Goal: Task Accomplishment & Management: Complete application form

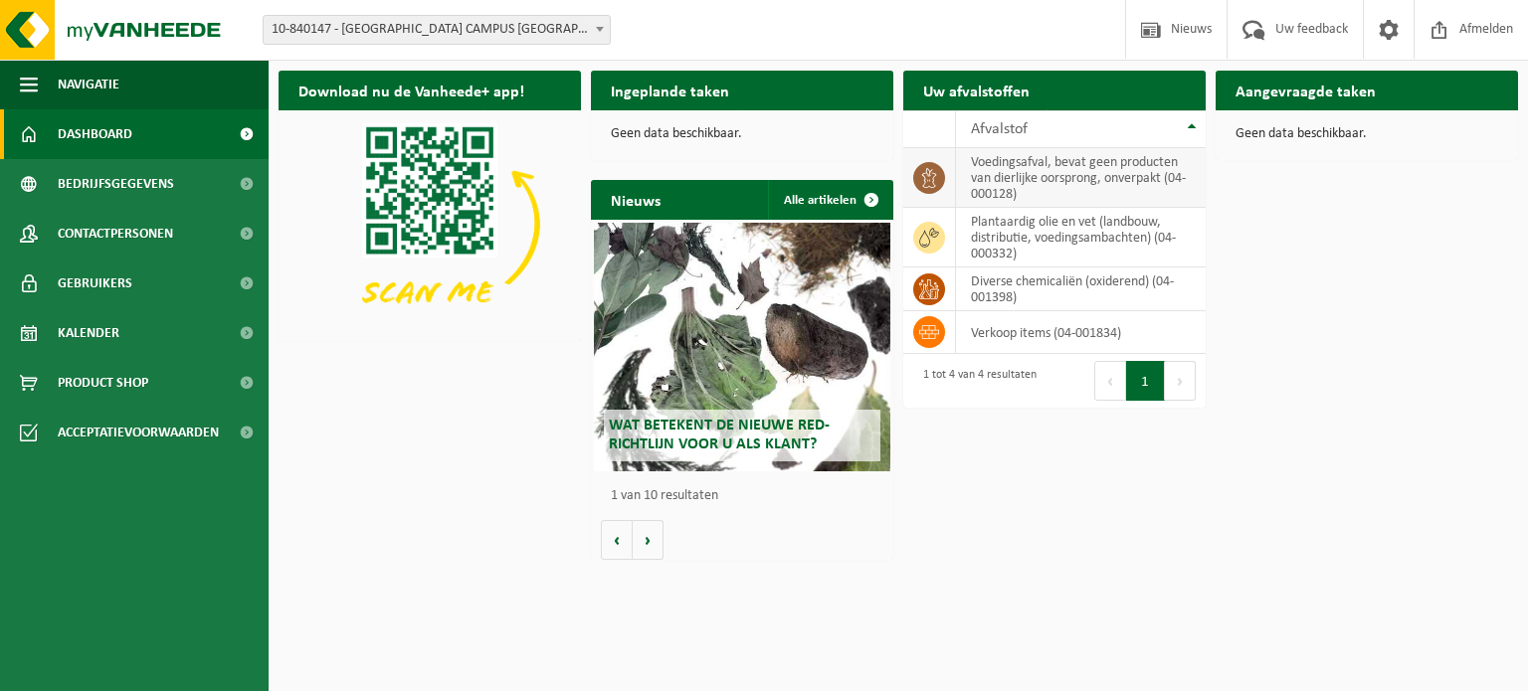
click at [1042, 167] on td "voedingsafval, bevat geen producten van dierlijke oorsprong, onverpakt (04-0001…" at bounding box center [1081, 178] width 250 height 60
click at [941, 180] on span at bounding box center [929, 178] width 32 height 32
click at [652, 546] on button "Volgende" at bounding box center [648, 540] width 31 height 40
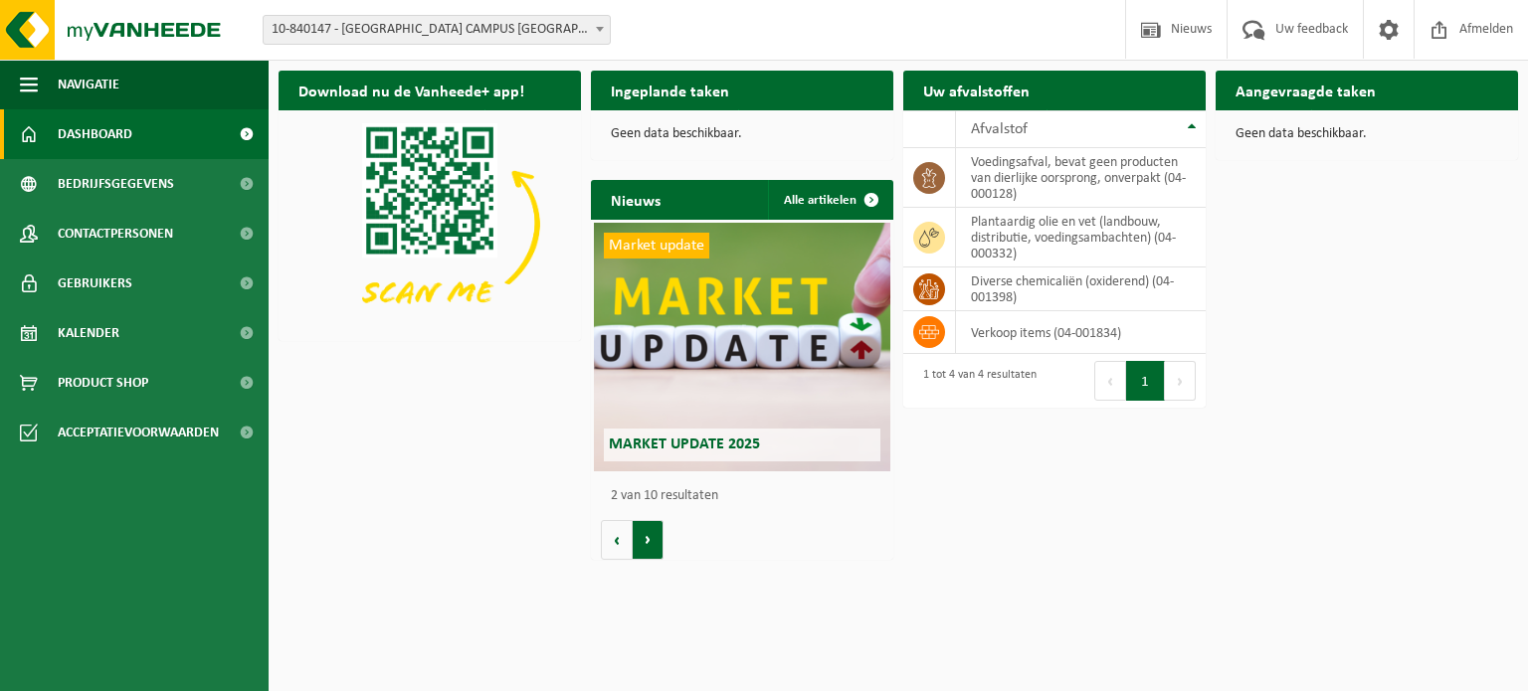
click at [652, 546] on button "Volgende" at bounding box center [648, 540] width 31 height 40
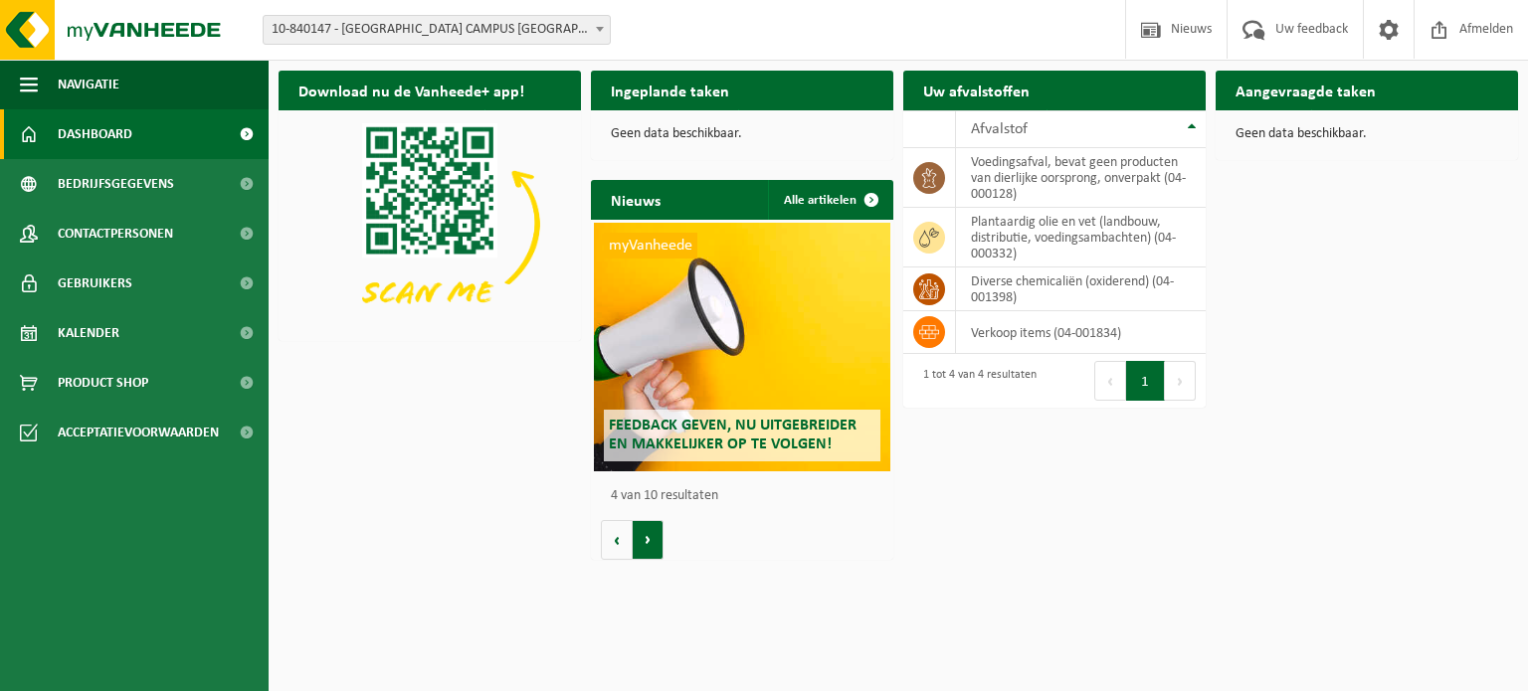
click at [652, 546] on button "Volgende" at bounding box center [648, 540] width 31 height 40
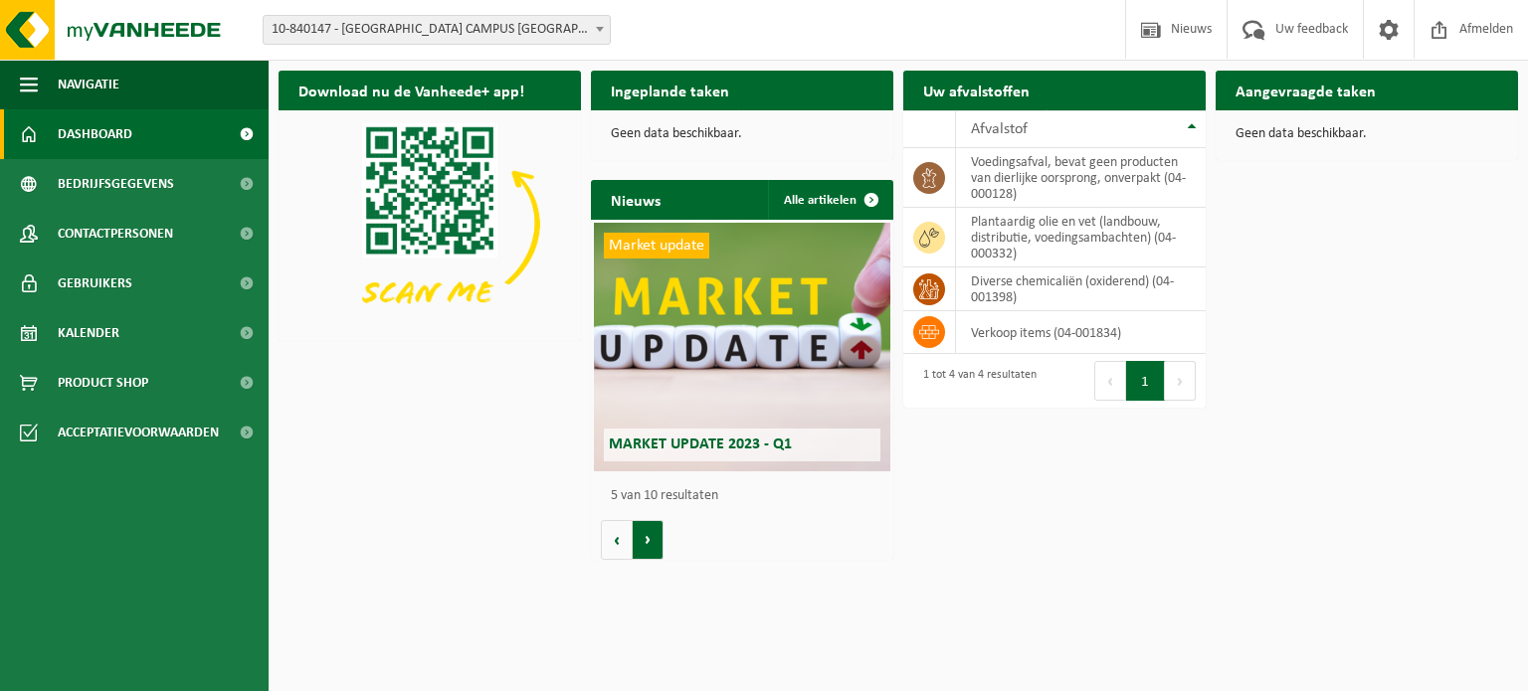
click at [652, 546] on button "Volgende" at bounding box center [648, 540] width 31 height 40
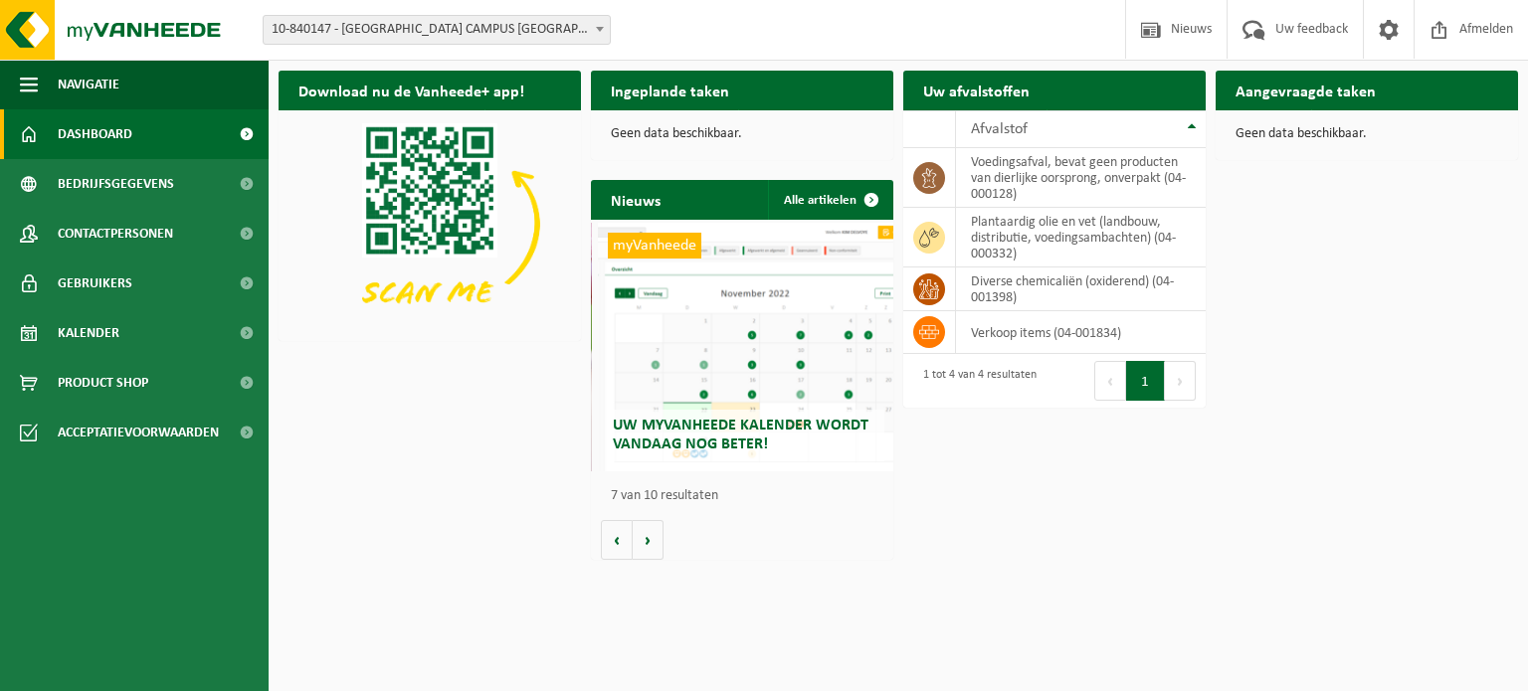
scroll to position [0, 1814]
click at [956, 174] on td "voedingsafval, bevat geen producten van dierlijke oorsprong, onverpakt (04-0001…" at bounding box center [1081, 178] width 250 height 60
click at [1035, 326] on td "verkoop items (04-001834)" at bounding box center [1081, 332] width 250 height 43
click at [1026, 284] on td "diverse chemicaliën (oxiderend) (04-001398)" at bounding box center [1081, 290] width 250 height 44
click at [1000, 236] on td "plantaardig olie en vet (landbouw, distributie, voedingsambachten) (04-000332)" at bounding box center [1081, 238] width 250 height 60
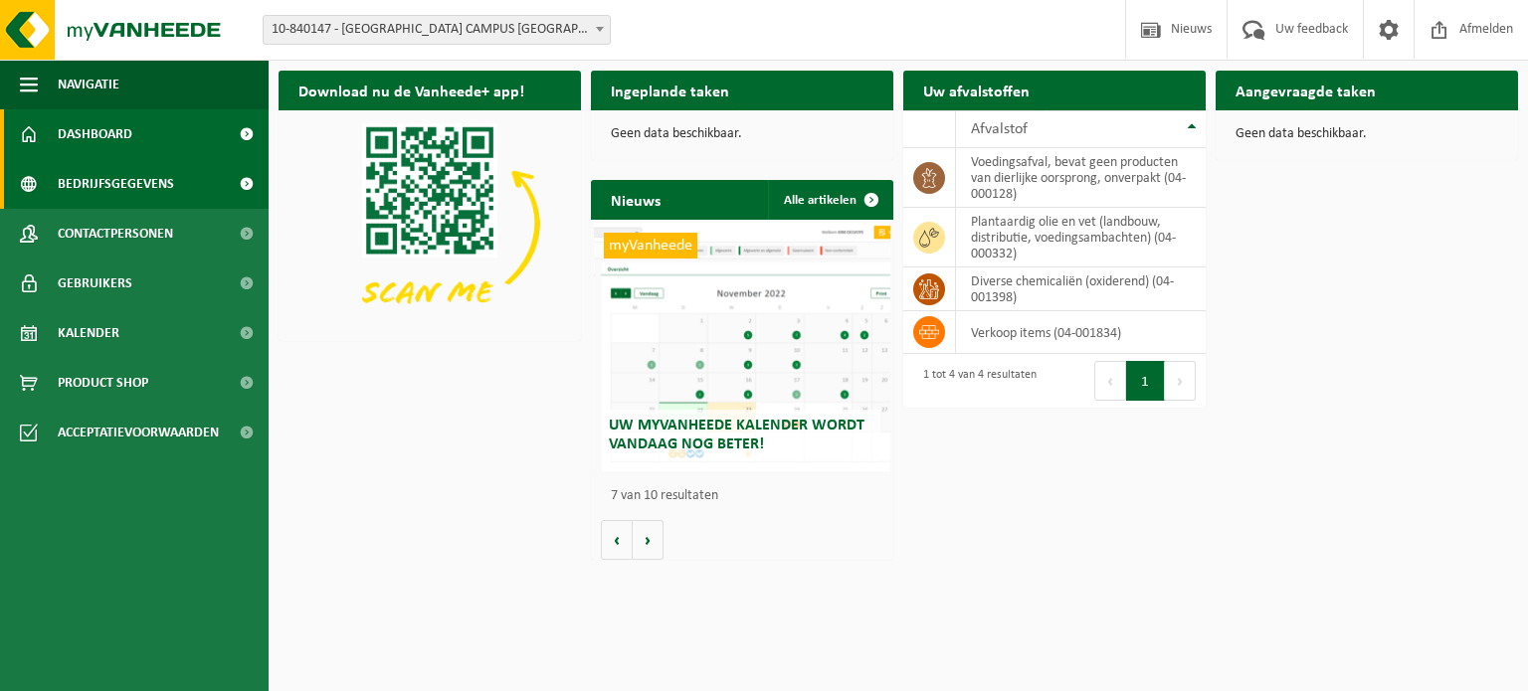
click at [117, 193] on span "Bedrijfsgegevens" at bounding box center [116, 184] width 116 height 50
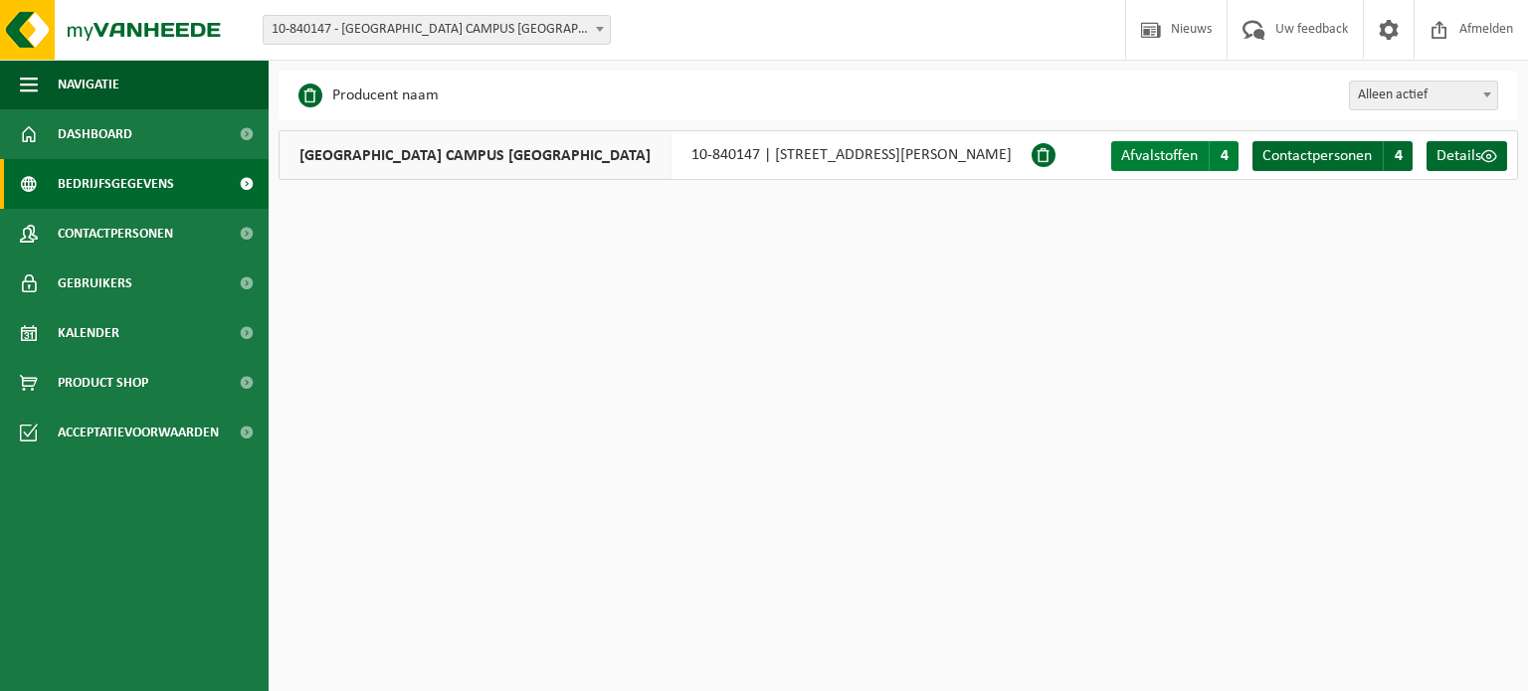
click at [1149, 150] on span "Afvalstoffen" at bounding box center [1159, 156] width 77 height 16
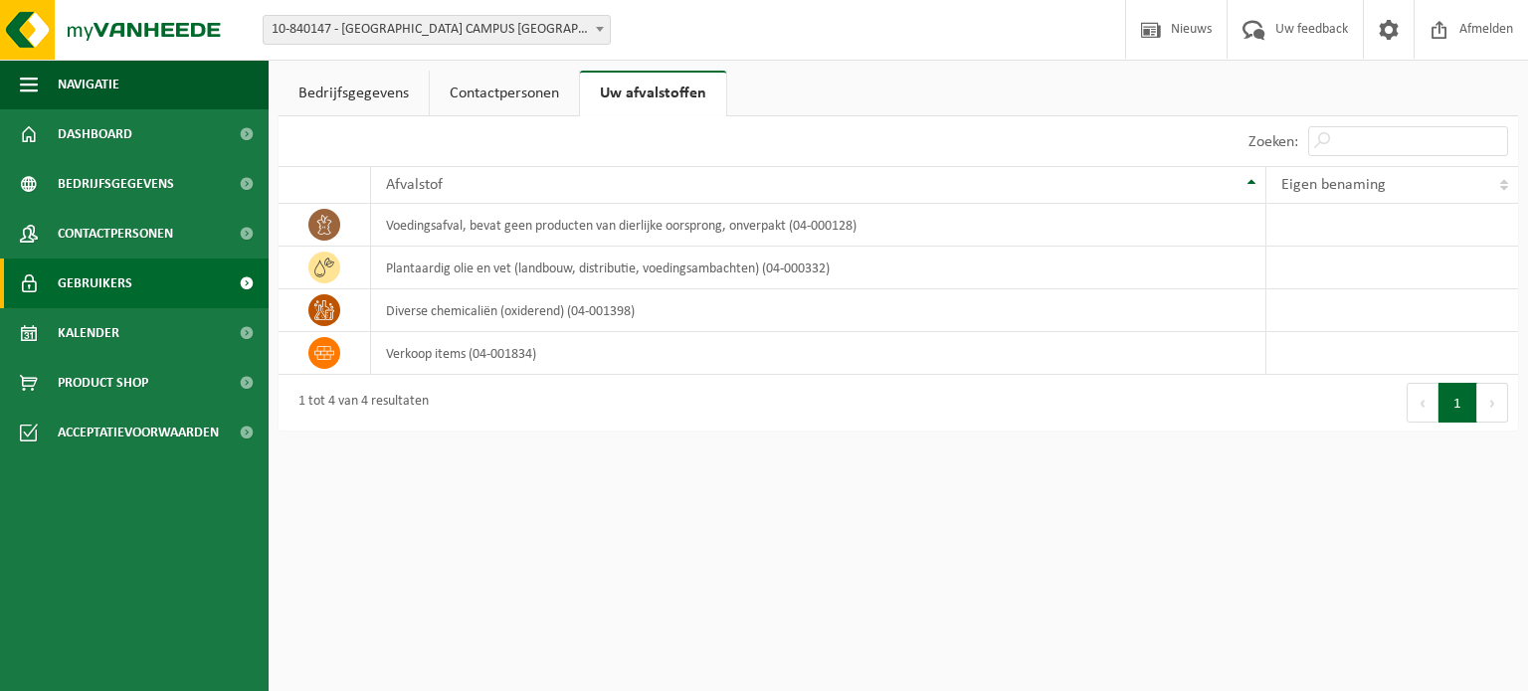
click at [85, 282] on span "Gebruikers" at bounding box center [95, 284] width 75 height 50
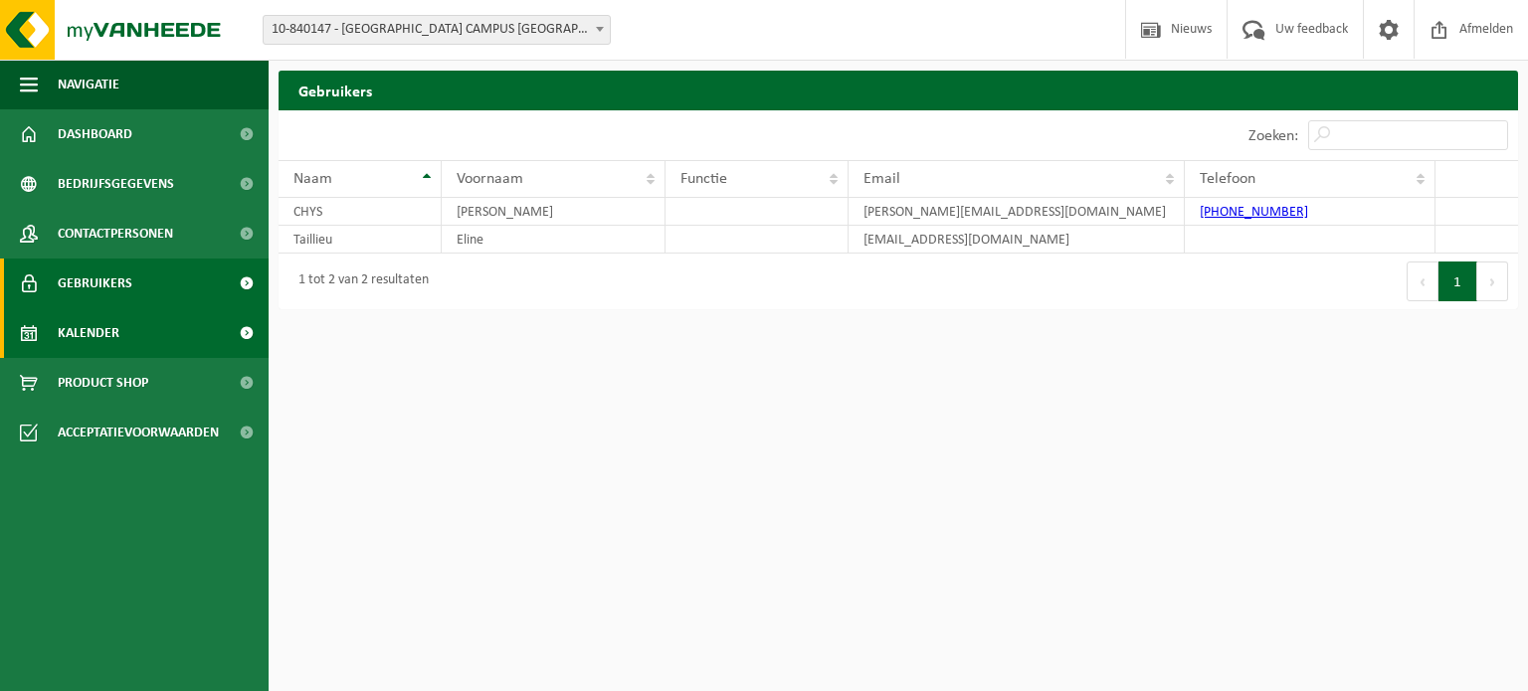
click at [93, 341] on span "Kalender" at bounding box center [89, 333] width 62 height 50
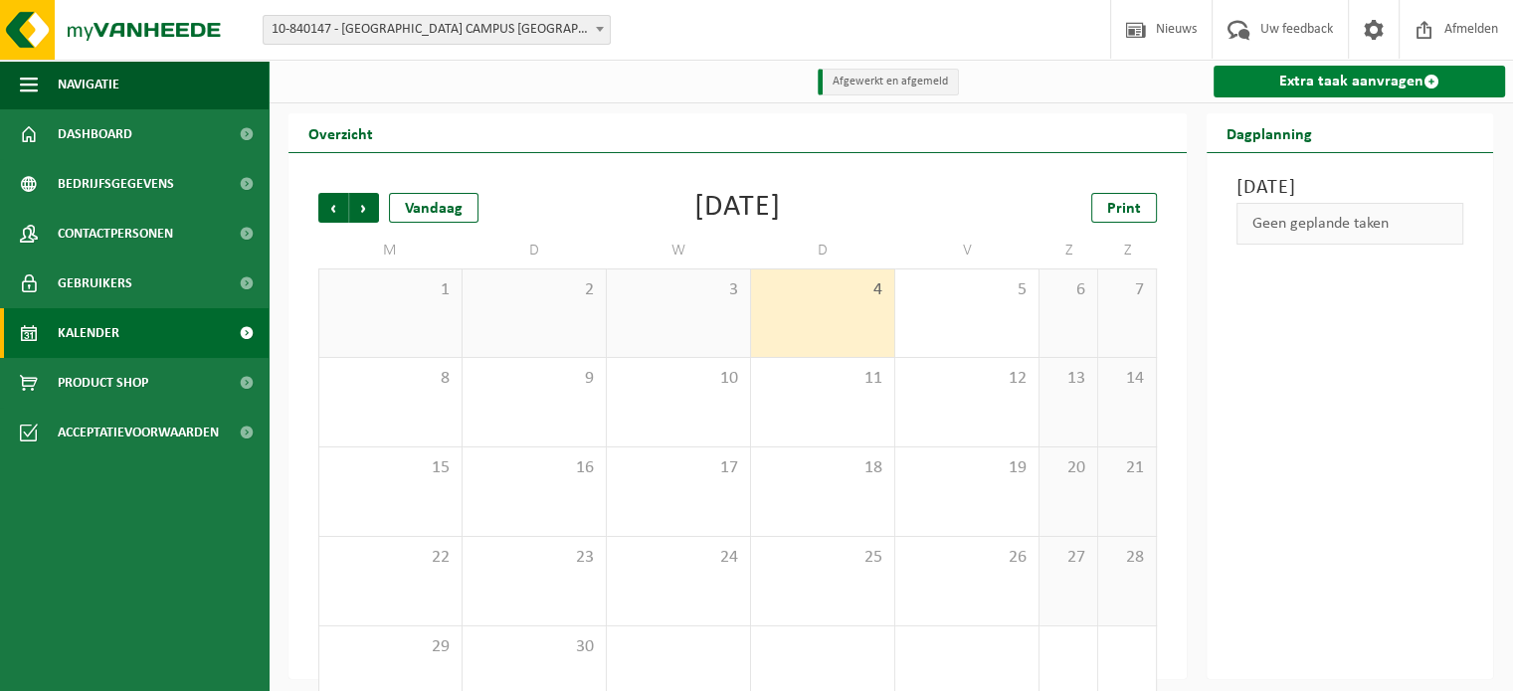
click at [1390, 81] on link "Extra taak aanvragen" at bounding box center [1358, 82] width 291 height 32
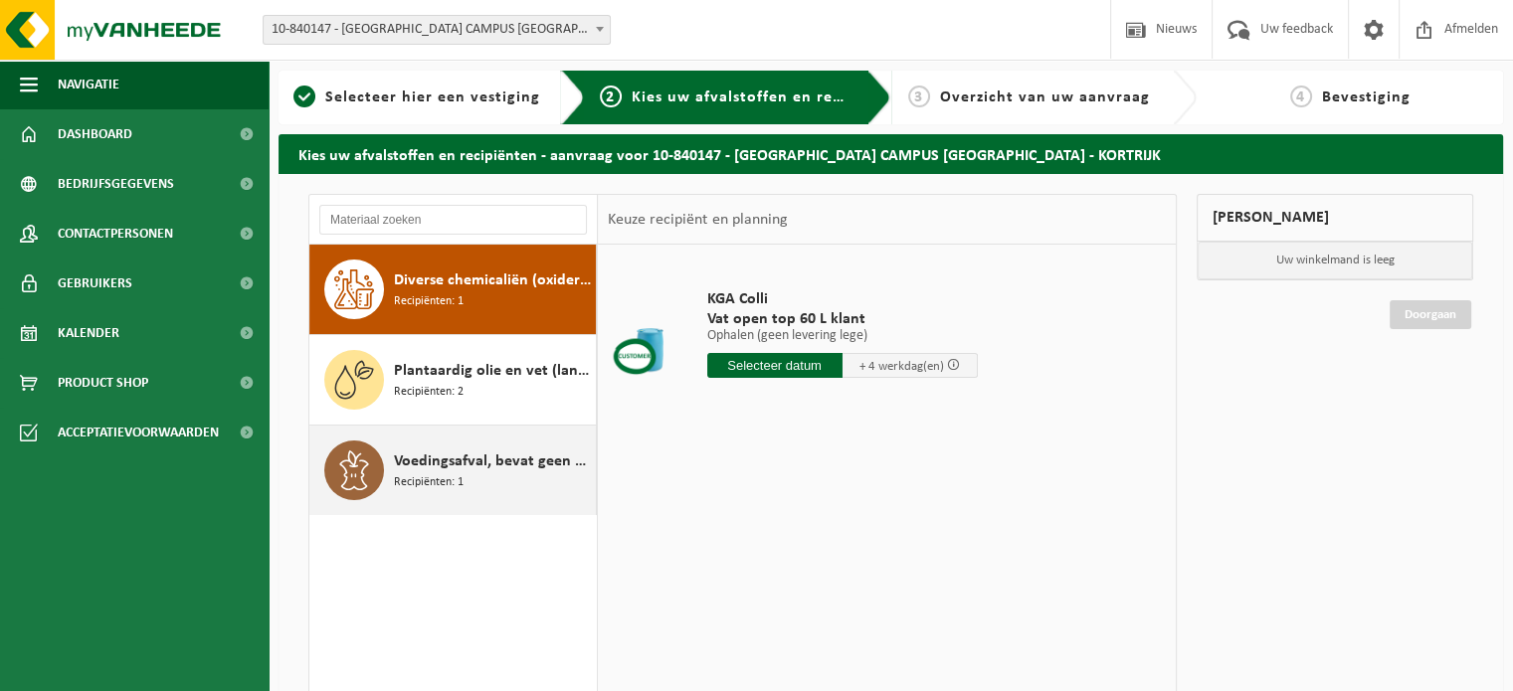
click at [511, 442] on div "Voedingsafval, bevat geen producten van dierlijke oorsprong, onverpakt Recipiën…" at bounding box center [492, 471] width 197 height 60
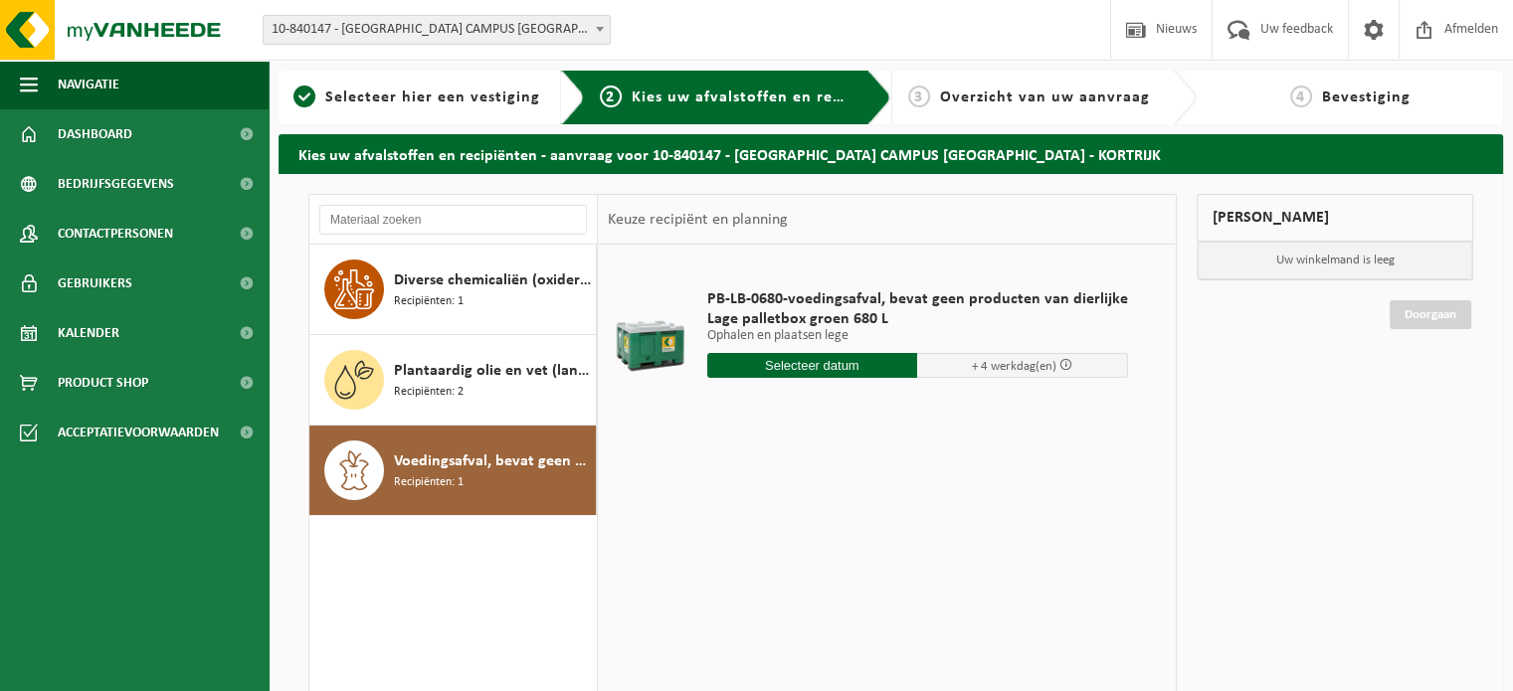
click at [863, 369] on input "text" at bounding box center [812, 365] width 211 height 25
click at [805, 359] on input "text" at bounding box center [812, 365] width 211 height 25
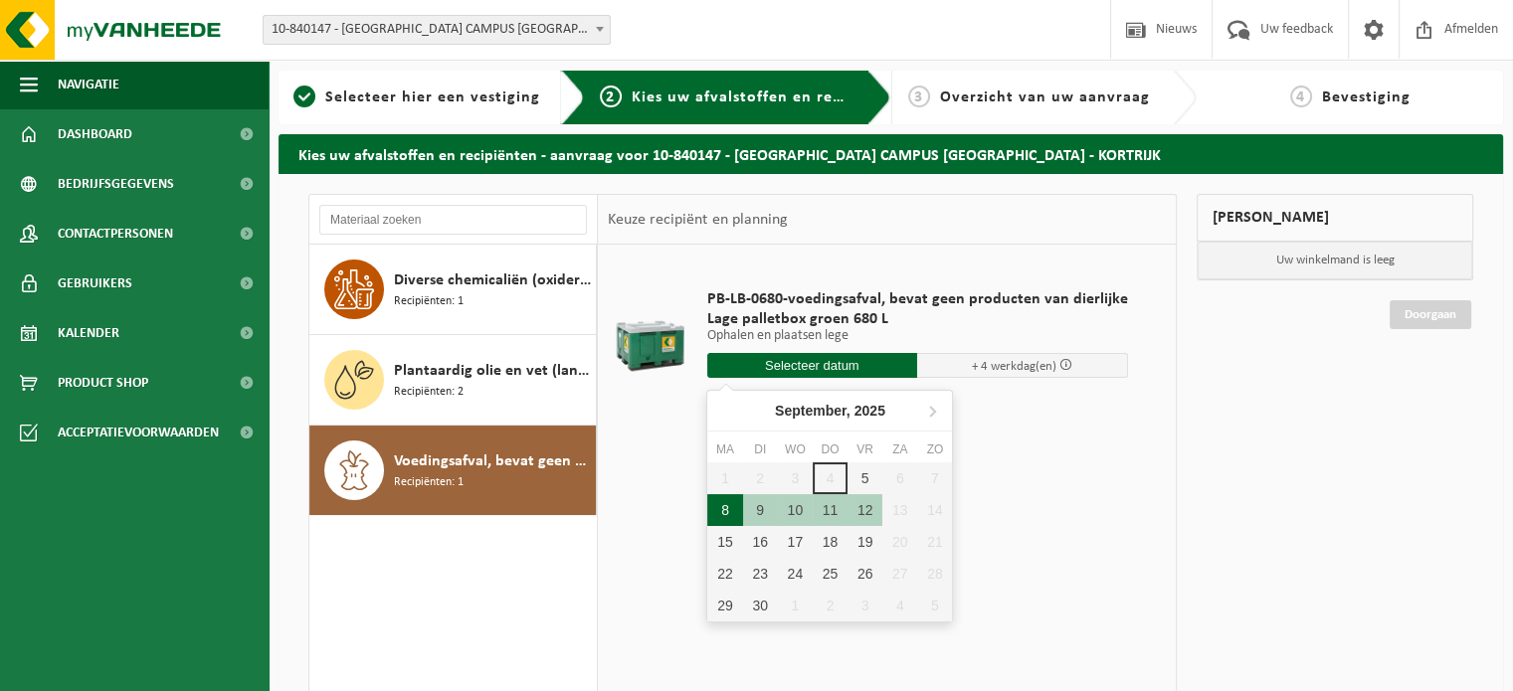
click at [724, 517] on div "8" at bounding box center [724, 510] width 35 height 32
type input "Van 2025-09-08"
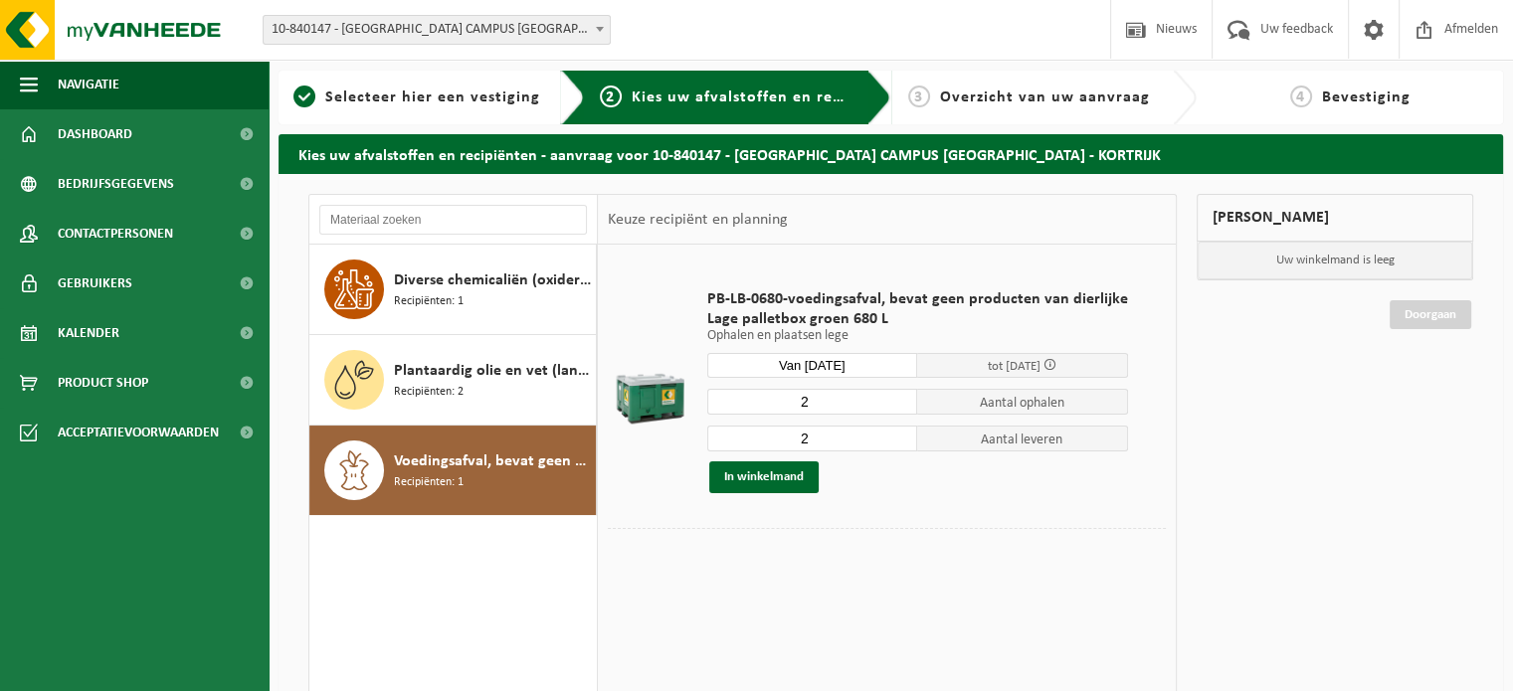
click at [859, 401] on input "2" at bounding box center [812, 402] width 211 height 26
click at [899, 406] on input "1" at bounding box center [812, 402] width 211 height 26
type input "0"
click at [899, 406] on input "0" at bounding box center [812, 402] width 211 height 26
click at [786, 475] on button "In winkelmand" at bounding box center [763, 478] width 109 height 32
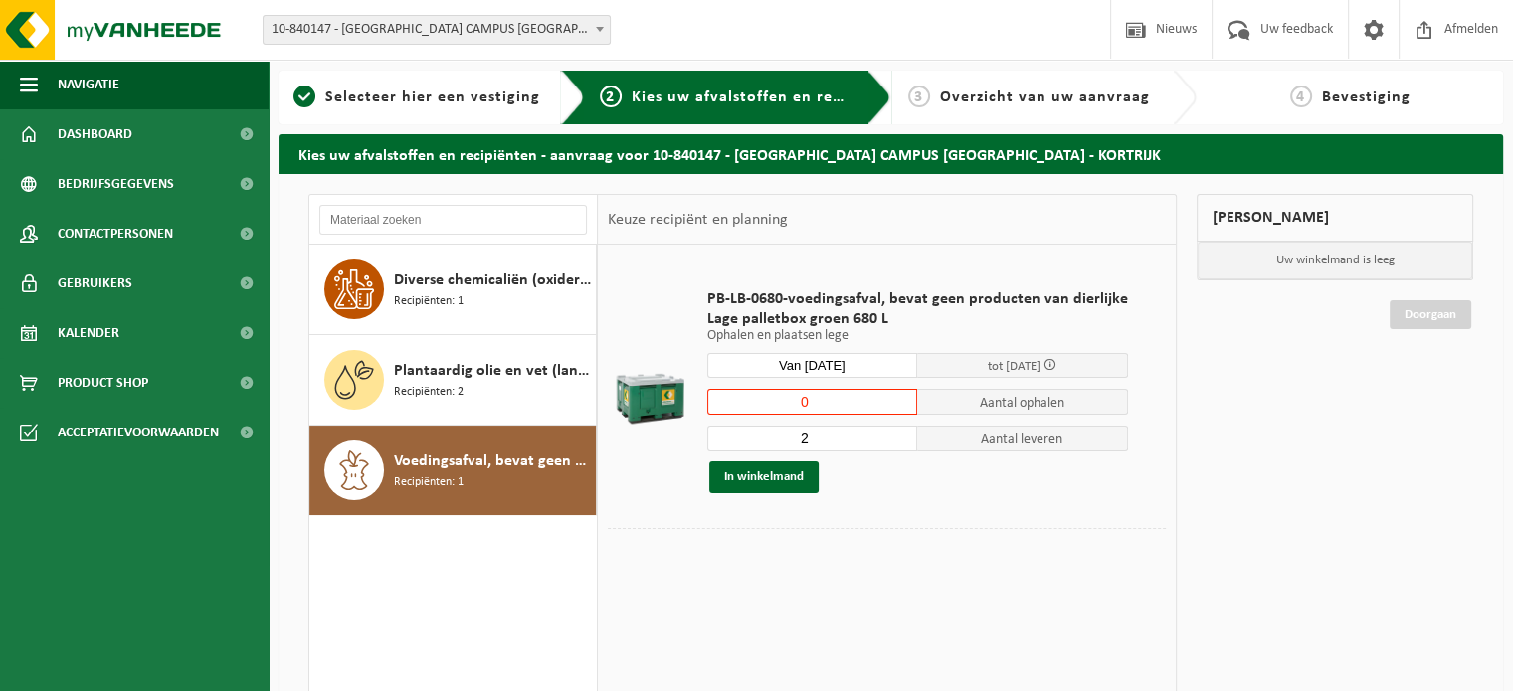
click at [859, 400] on input "0" at bounding box center [812, 402] width 211 height 26
click at [1383, 34] on span at bounding box center [1374, 29] width 30 height 59
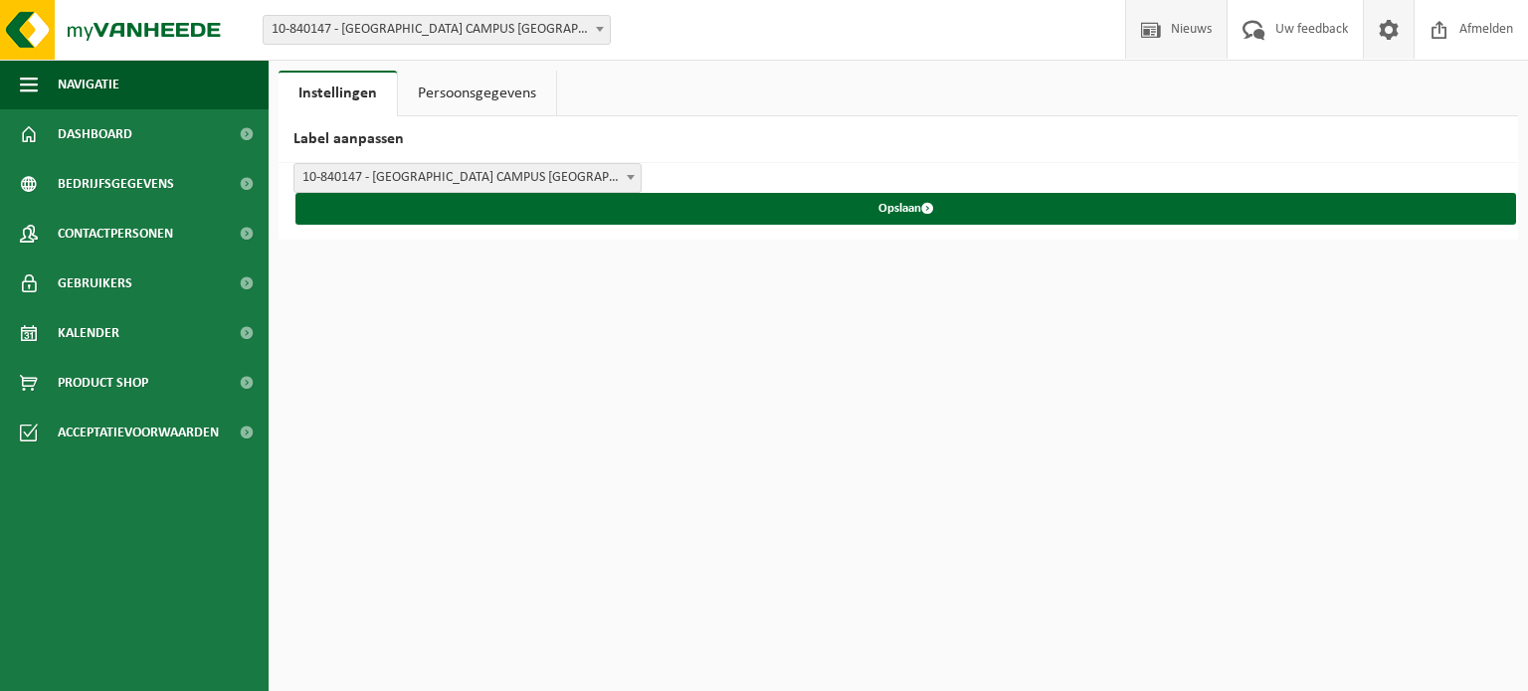
click at [1178, 47] on span "Nieuws" at bounding box center [1191, 29] width 51 height 59
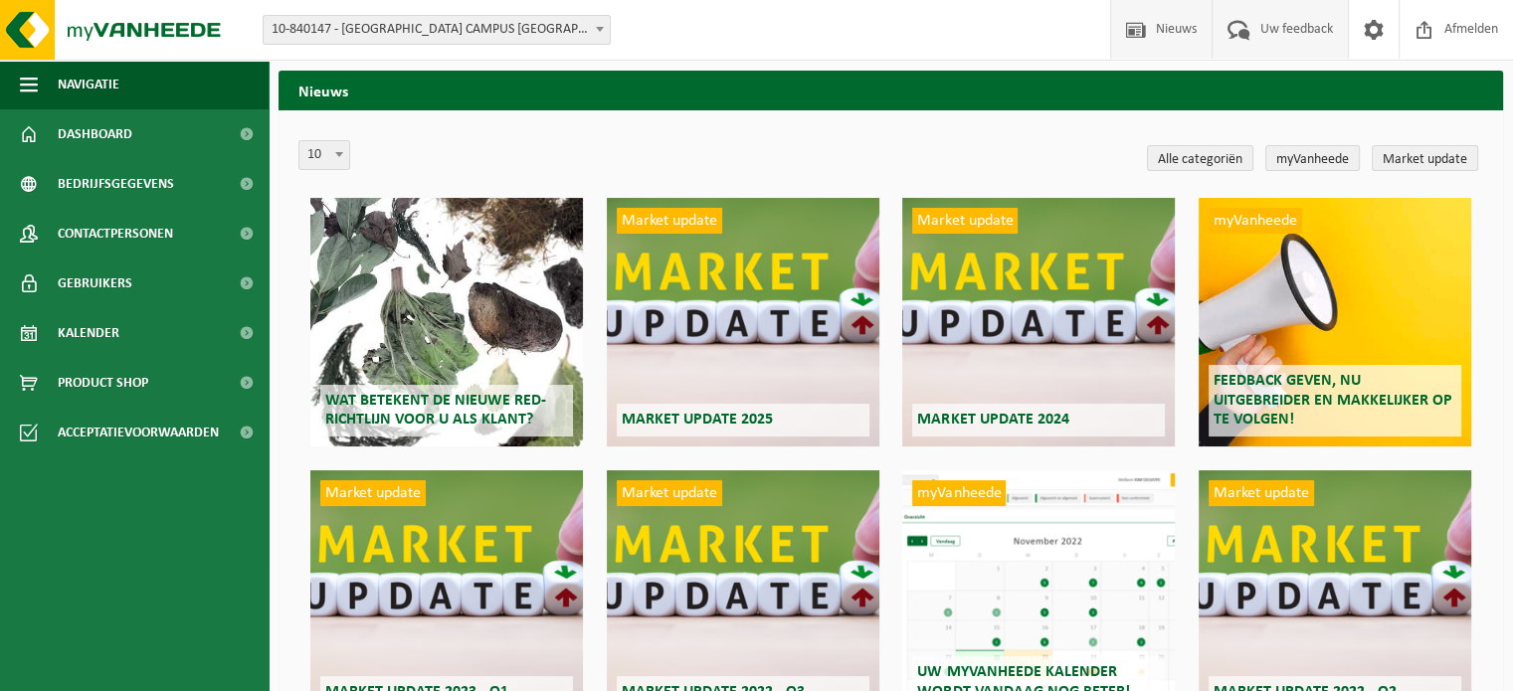
click at [1283, 31] on span "Uw feedback" at bounding box center [1296, 29] width 83 height 59
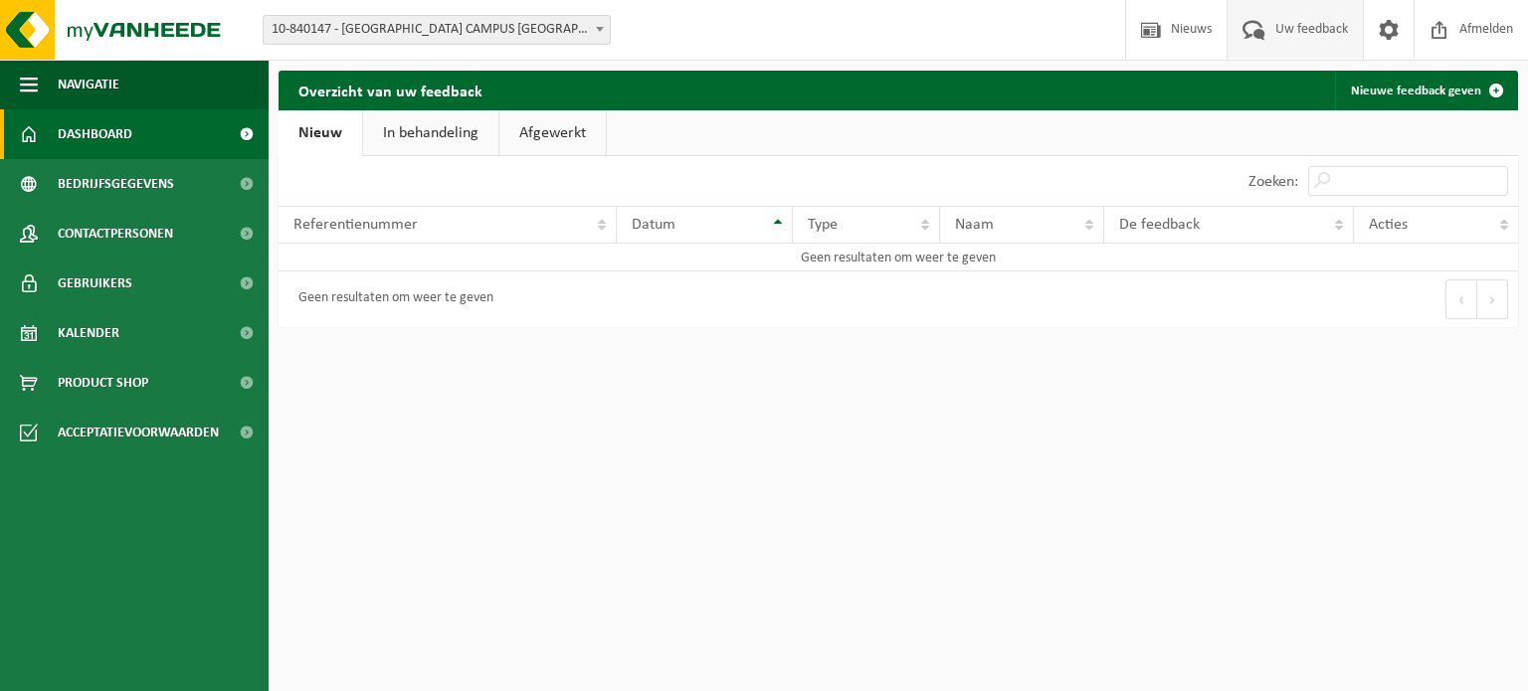
click at [79, 128] on span "Dashboard" at bounding box center [95, 134] width 75 height 50
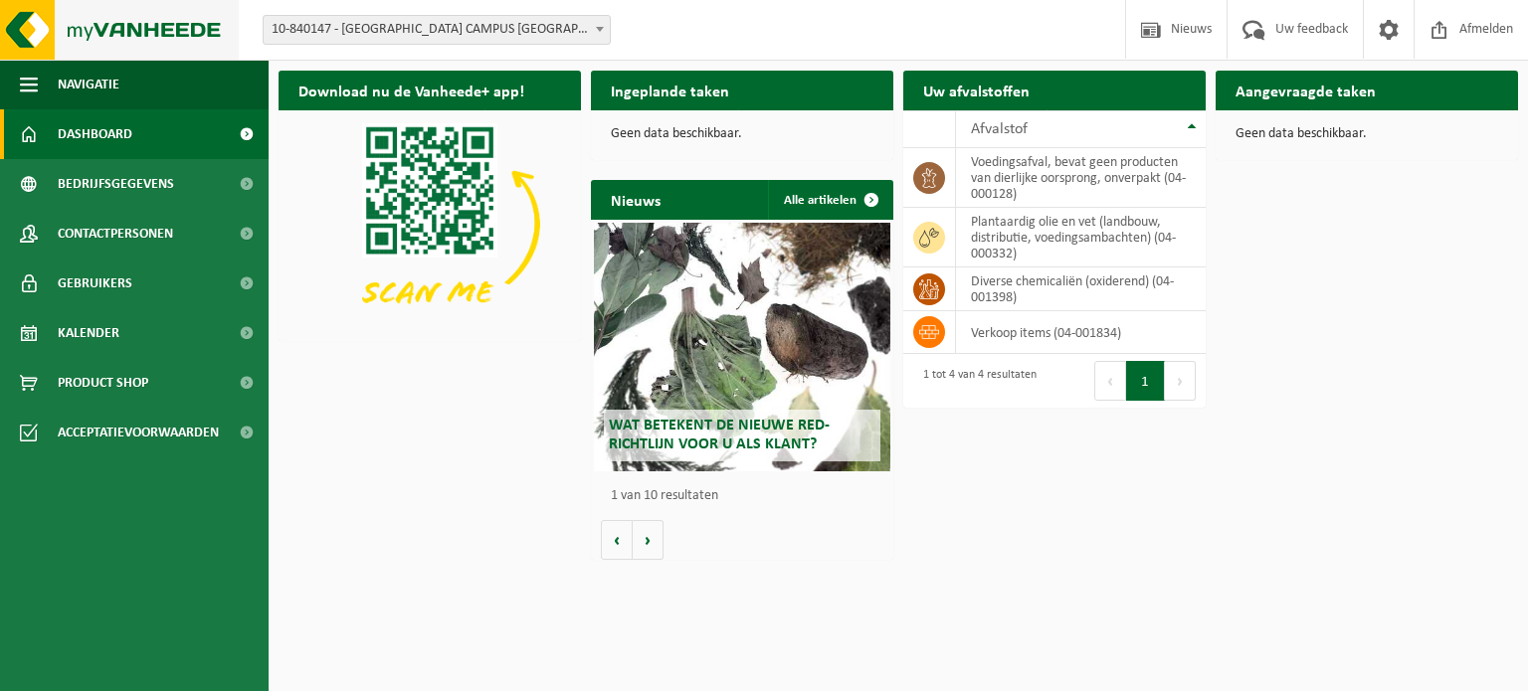
click at [95, 23] on img at bounding box center [119, 30] width 239 height 60
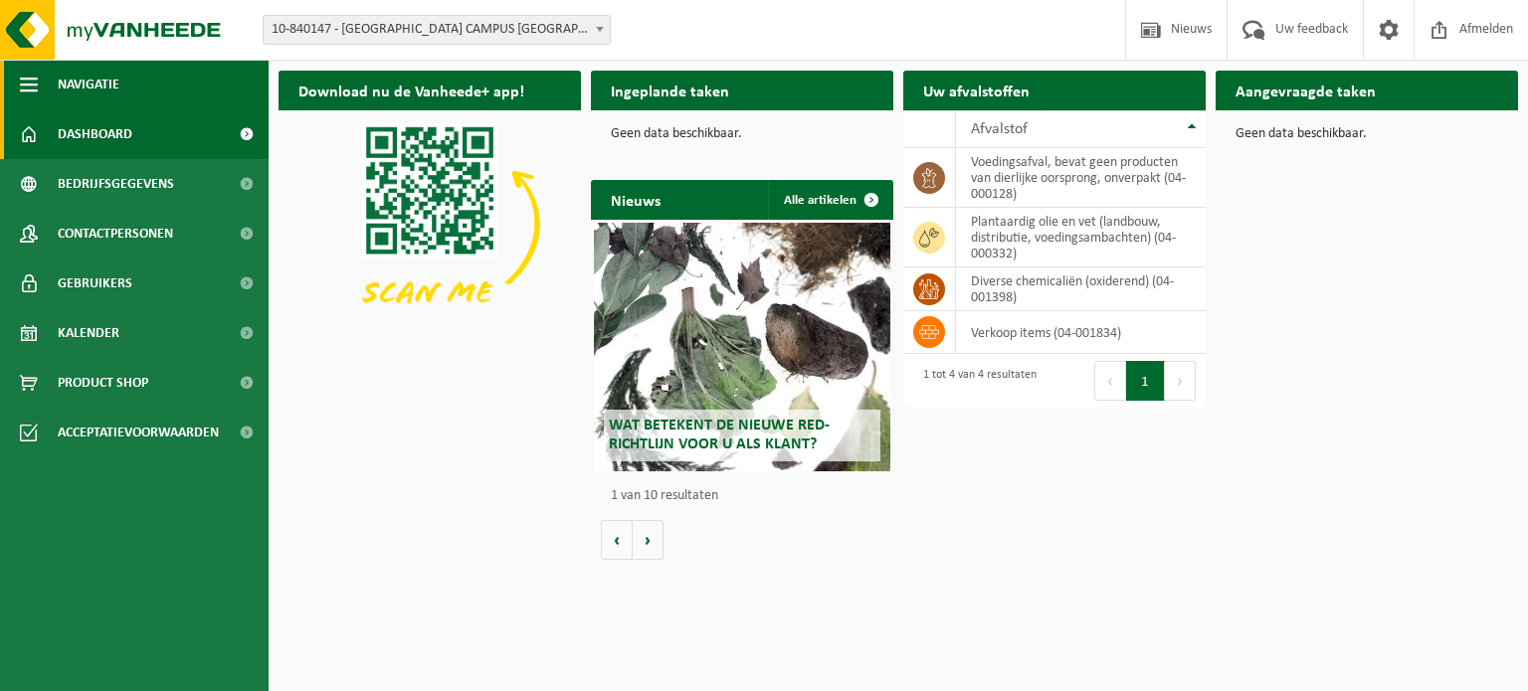
click at [20, 91] on span "button" at bounding box center [29, 85] width 18 height 50
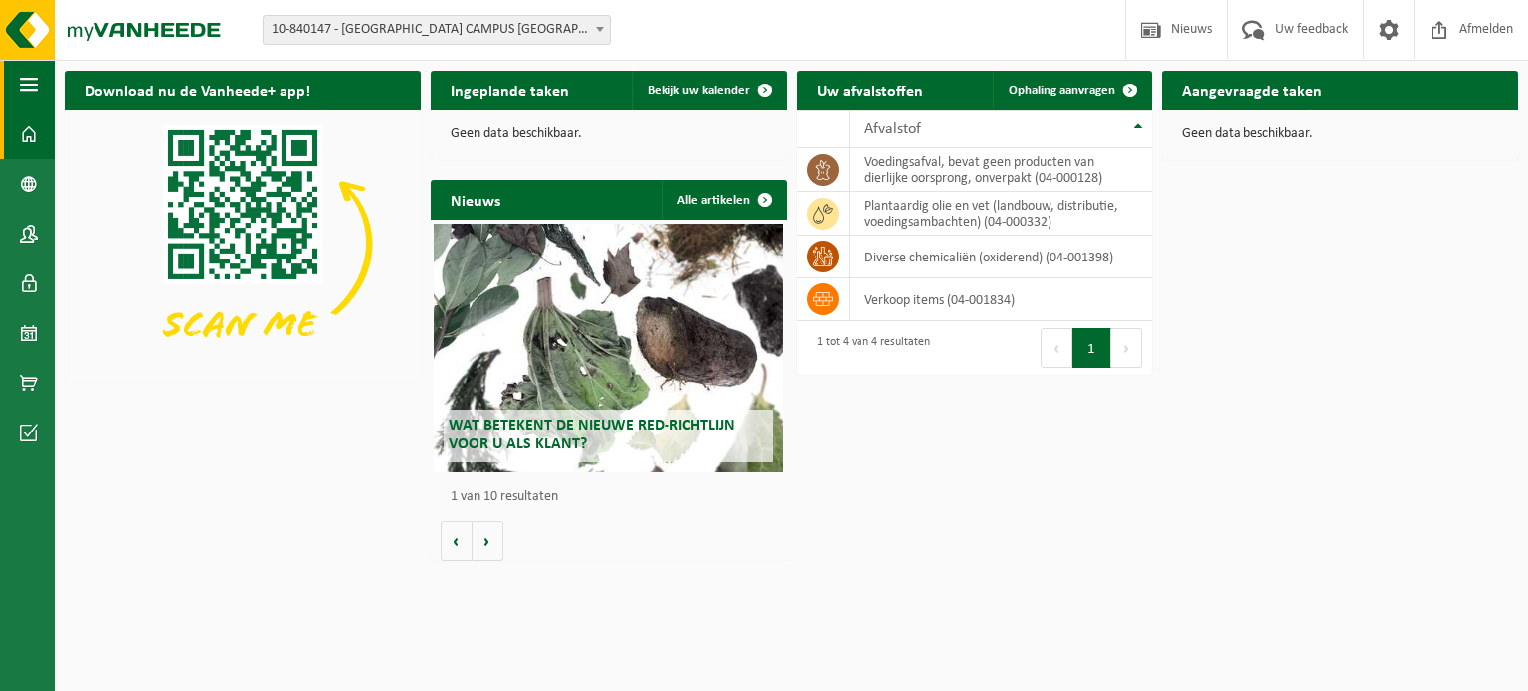
click at [20, 91] on span "button" at bounding box center [29, 85] width 18 height 50
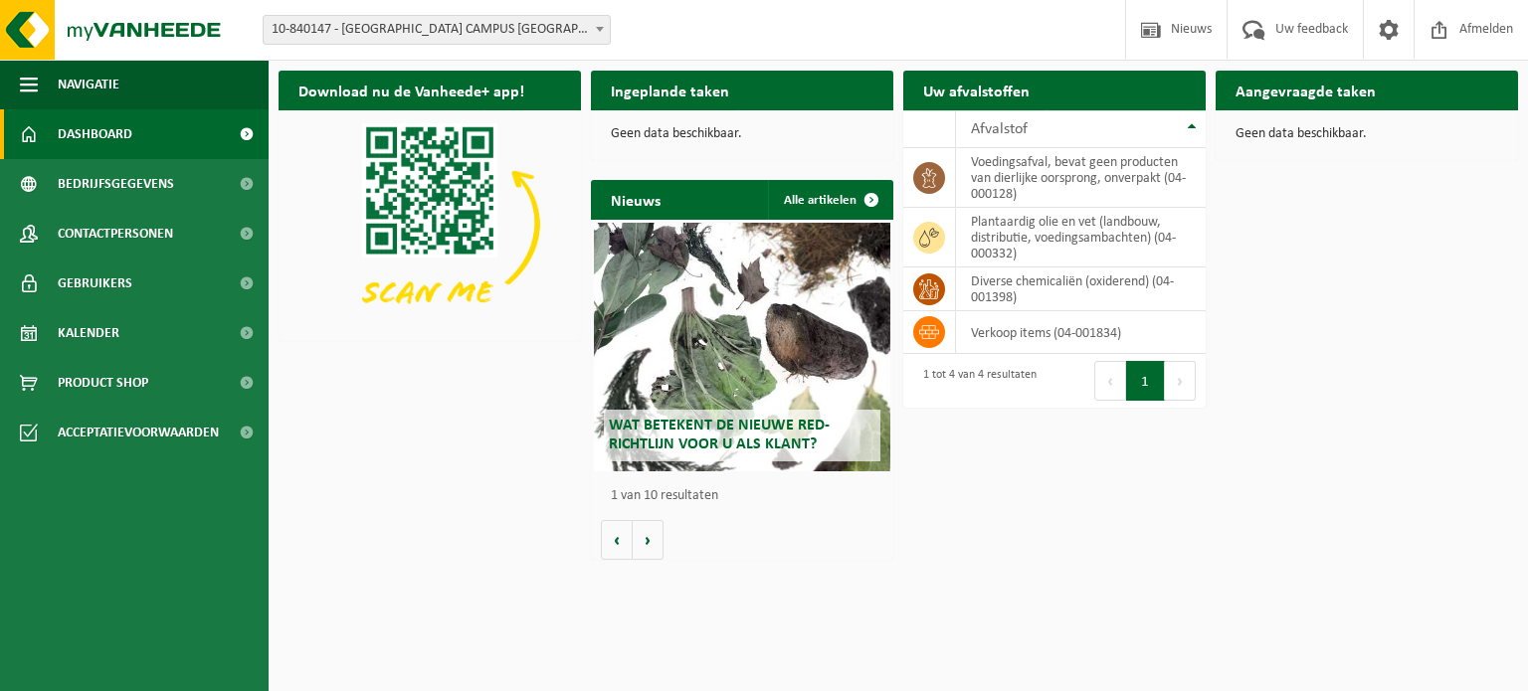
click at [557, 18] on span "10-840147 - [GEOGRAPHIC_DATA] CAMPUS [GEOGRAPHIC_DATA] - [GEOGRAPHIC_DATA]" at bounding box center [437, 30] width 346 height 28
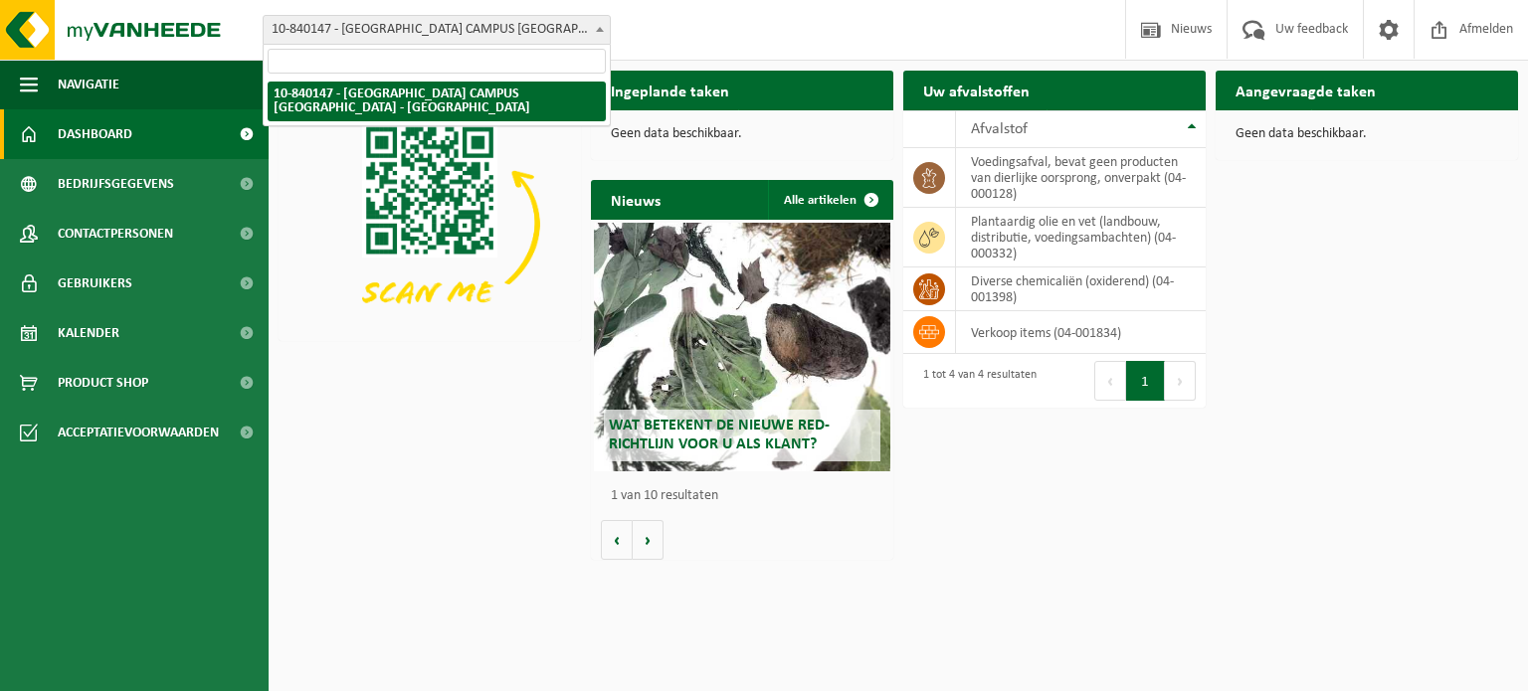
click at [546, 24] on span "10-840147 - [GEOGRAPHIC_DATA] CAMPUS [GEOGRAPHIC_DATA] - [GEOGRAPHIC_DATA]" at bounding box center [437, 30] width 346 height 28
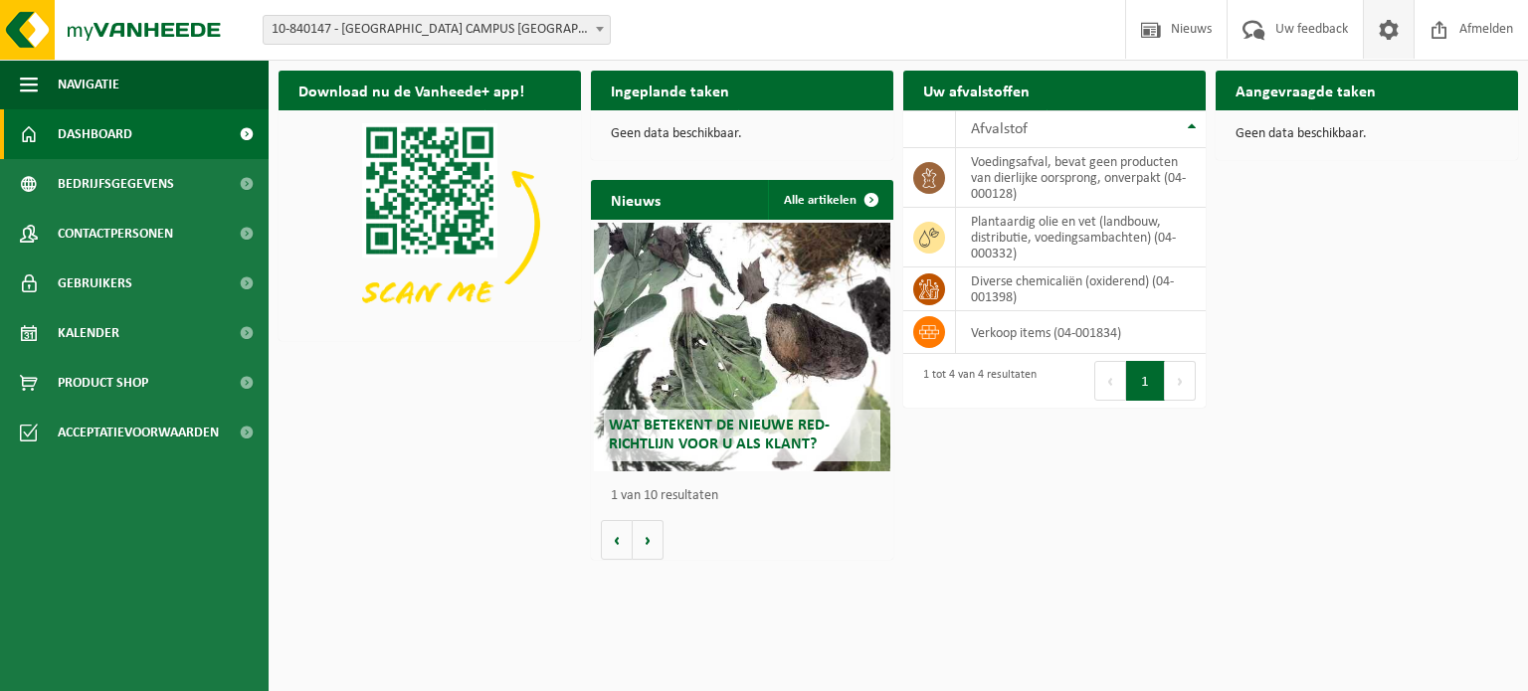
click at [1389, 37] on span at bounding box center [1389, 29] width 30 height 59
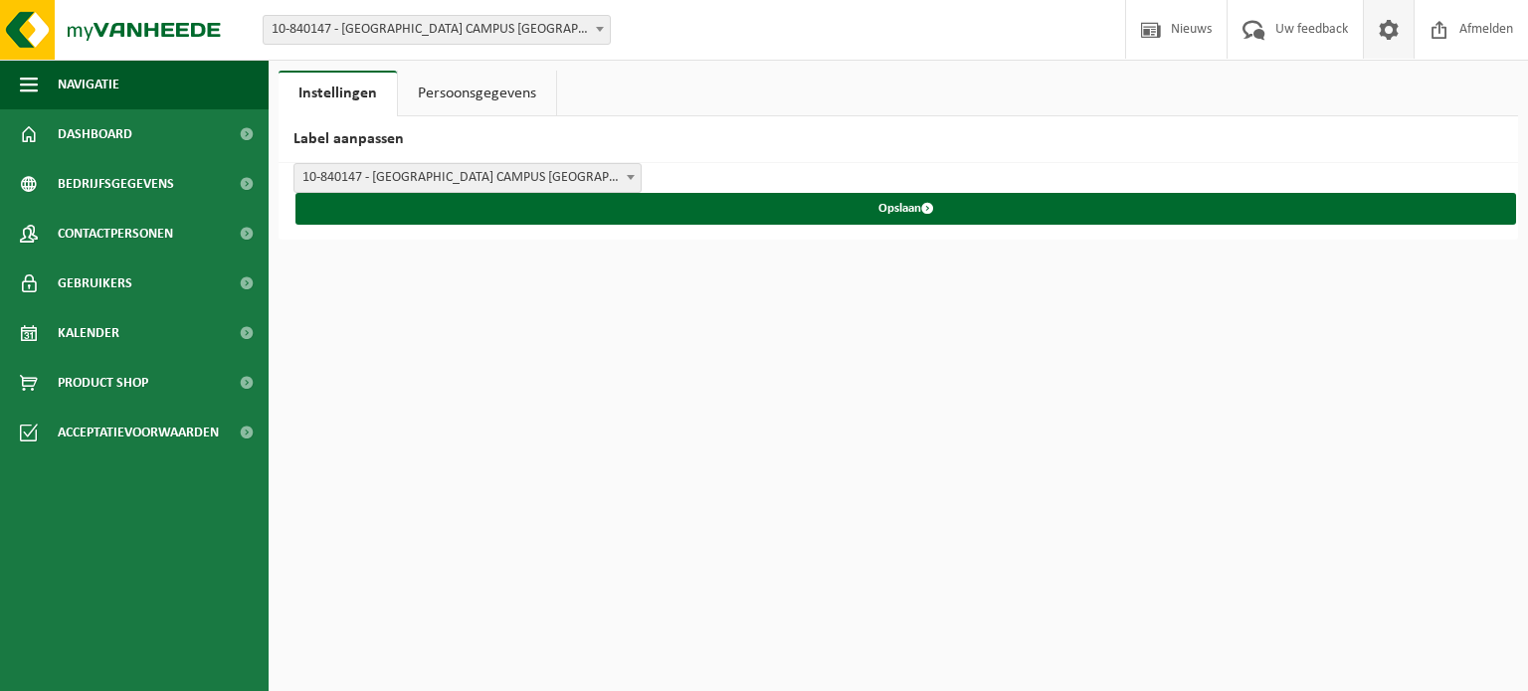
click at [518, 74] on link "Persoonsgegevens" at bounding box center [477, 94] width 158 height 46
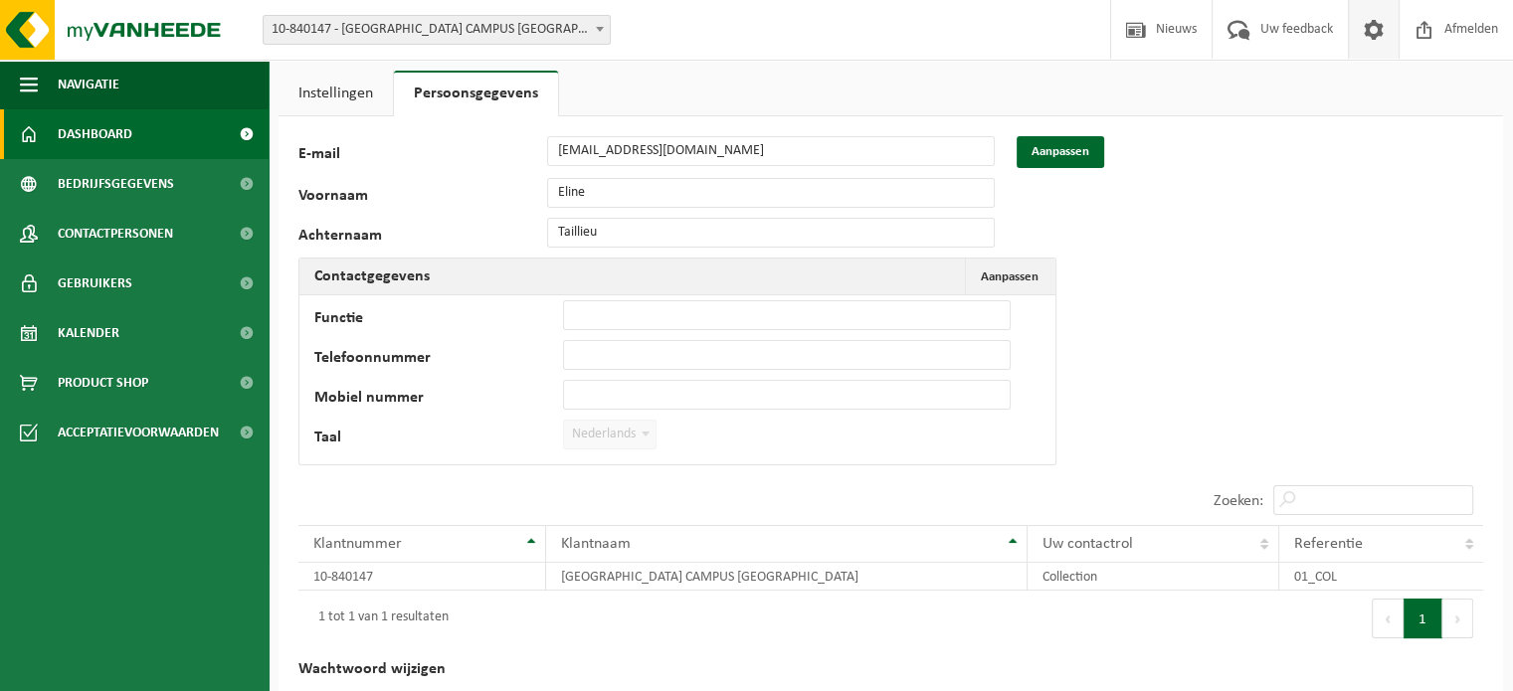
click at [117, 133] on span "Dashboard" at bounding box center [95, 134] width 75 height 50
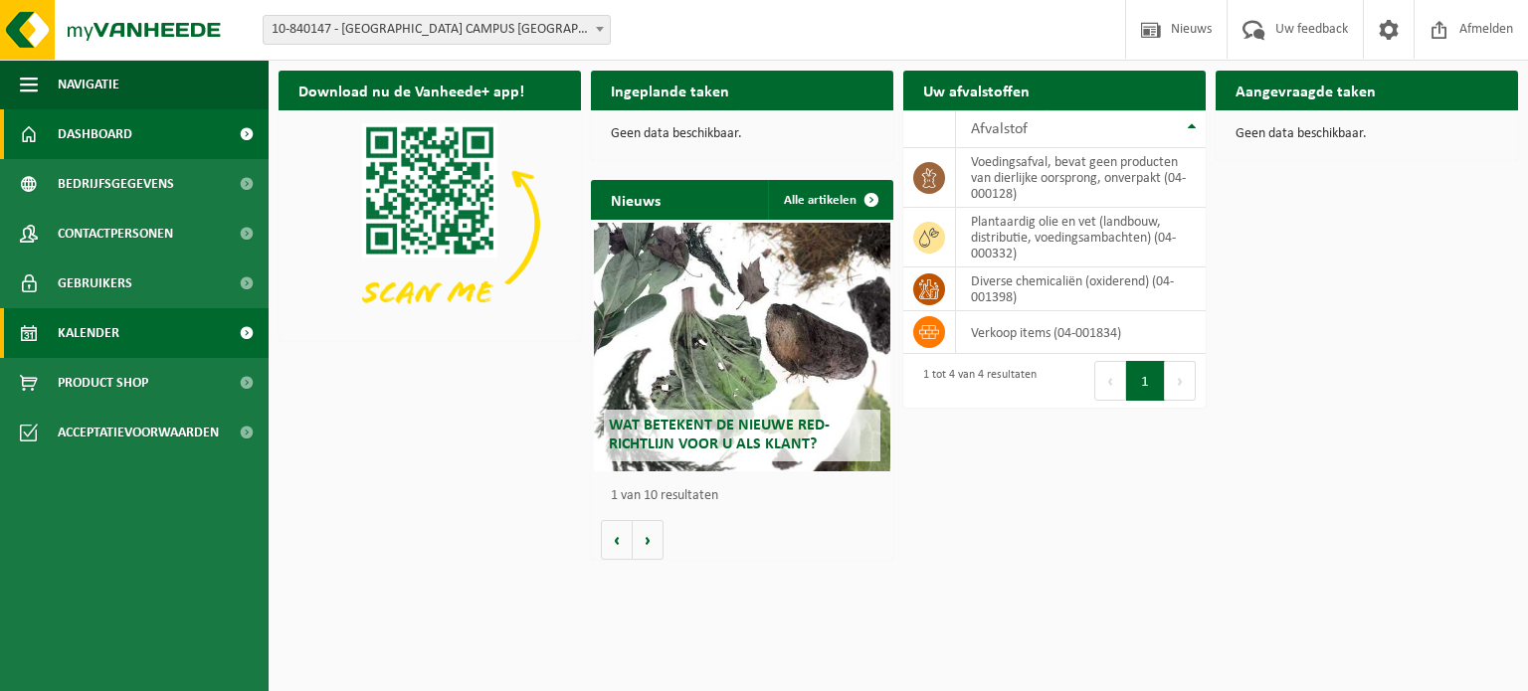
click at [147, 339] on link "Kalender" at bounding box center [134, 333] width 269 height 50
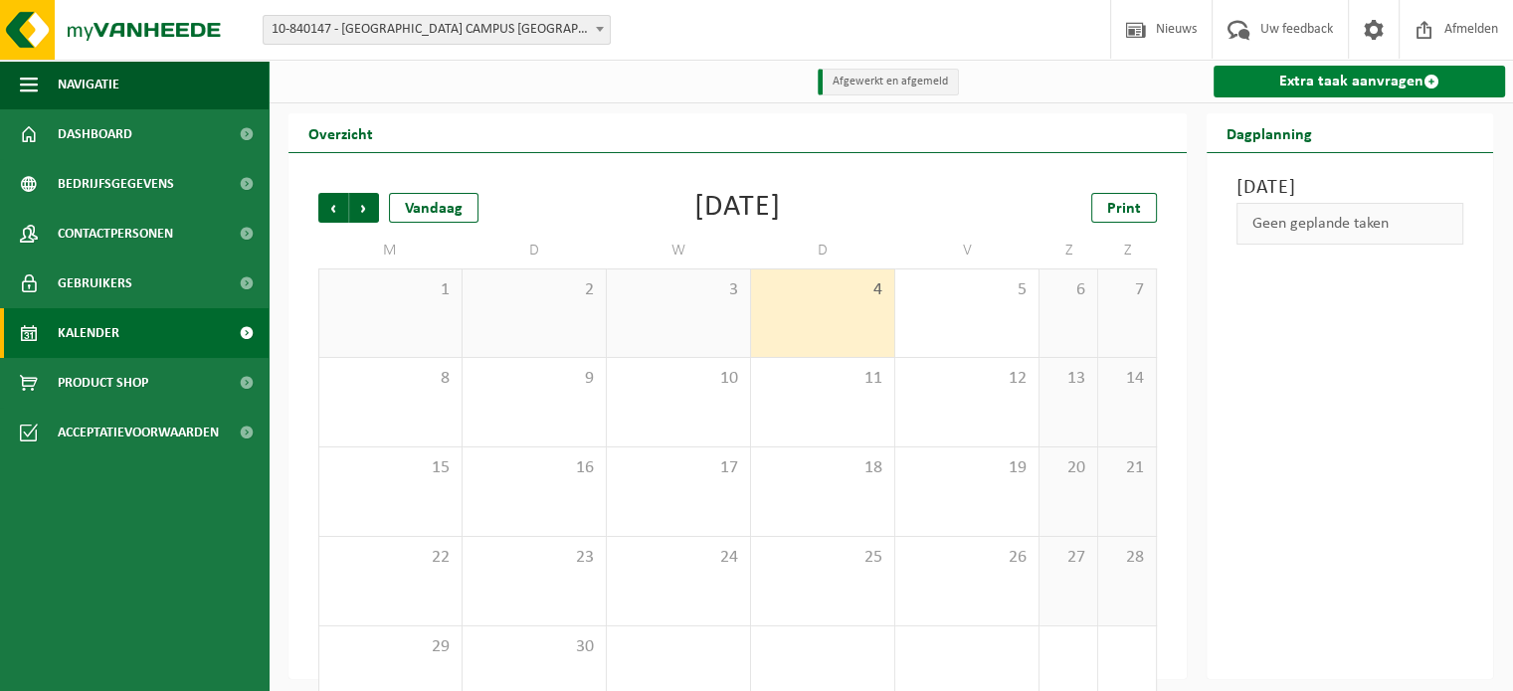
click at [1297, 87] on link "Extra taak aanvragen" at bounding box center [1358, 82] width 291 height 32
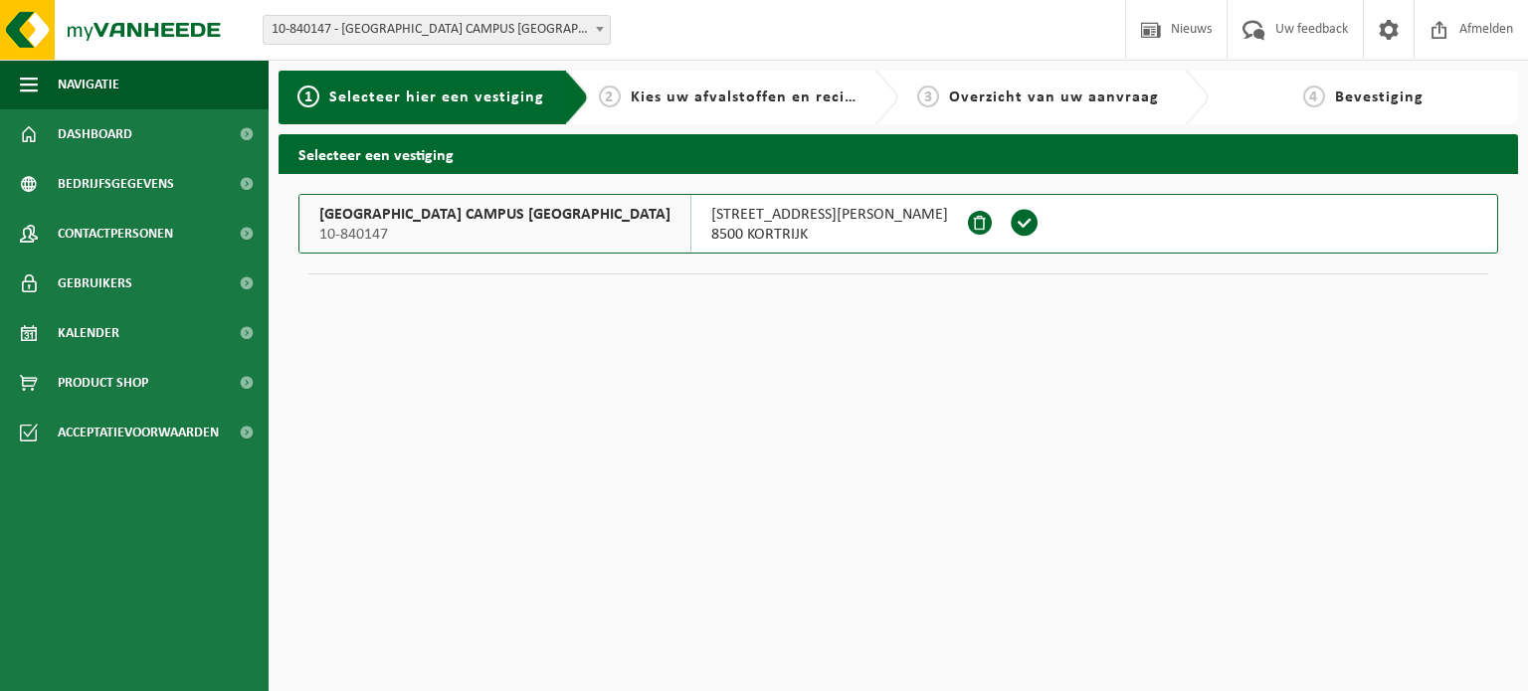
click at [1010, 223] on span at bounding box center [1025, 223] width 30 height 30
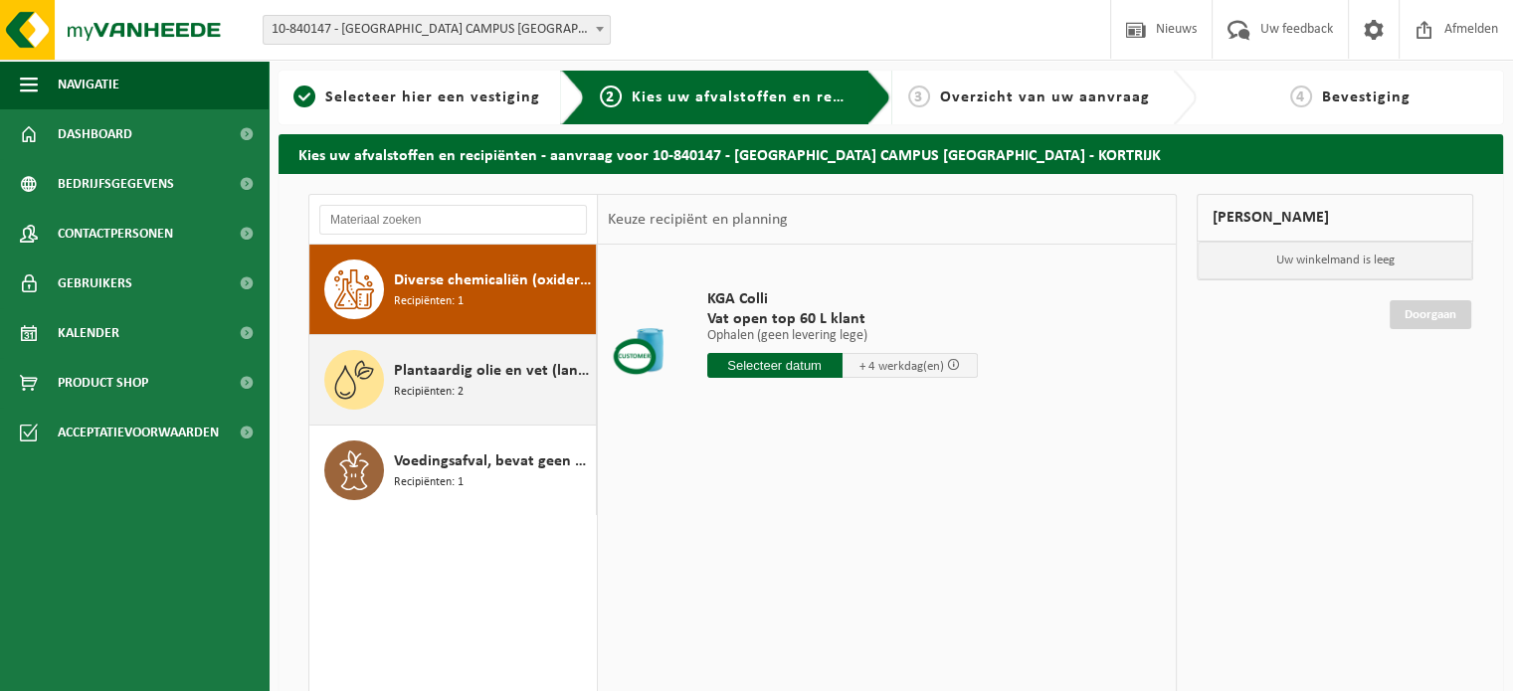
click at [421, 383] on span "Recipiënten: 2" at bounding box center [429, 392] width 70 height 19
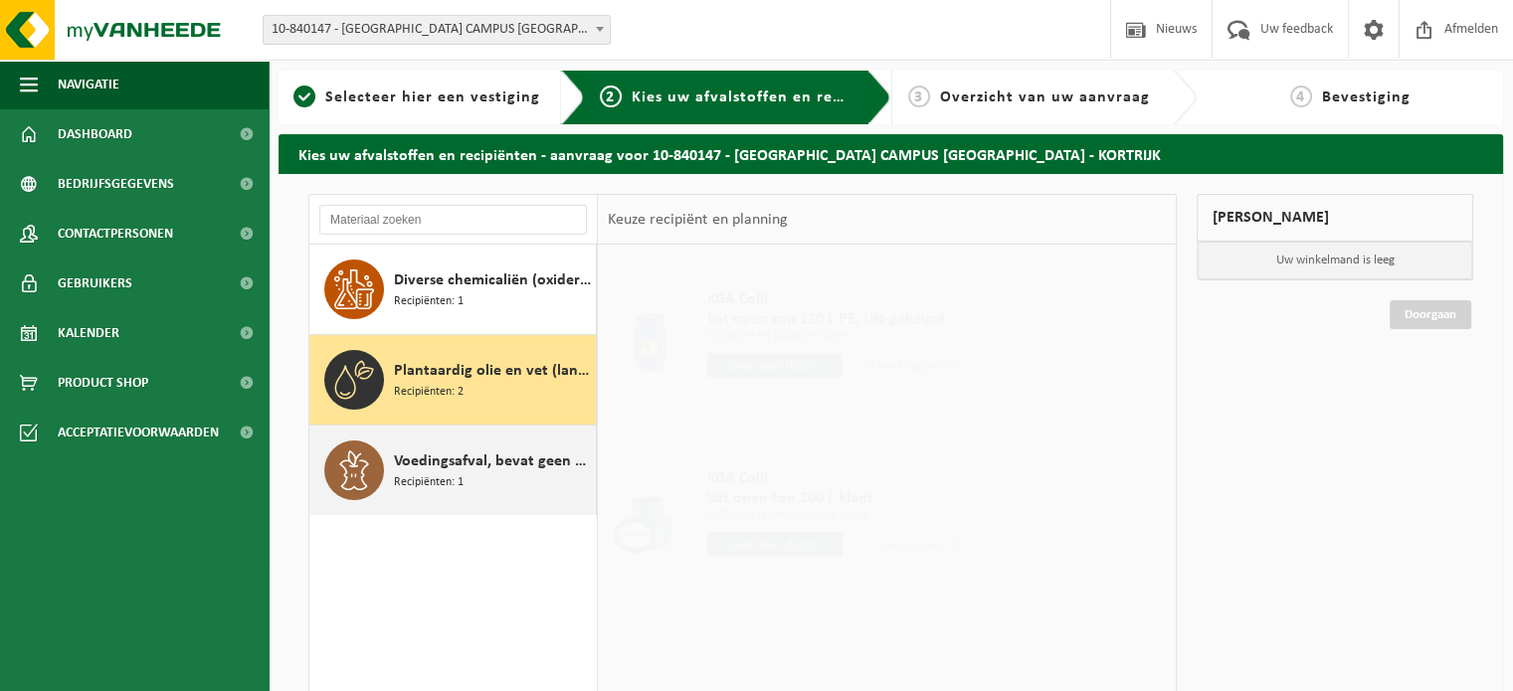
click at [431, 484] on span "Recipiënten: 1" at bounding box center [429, 482] width 70 height 19
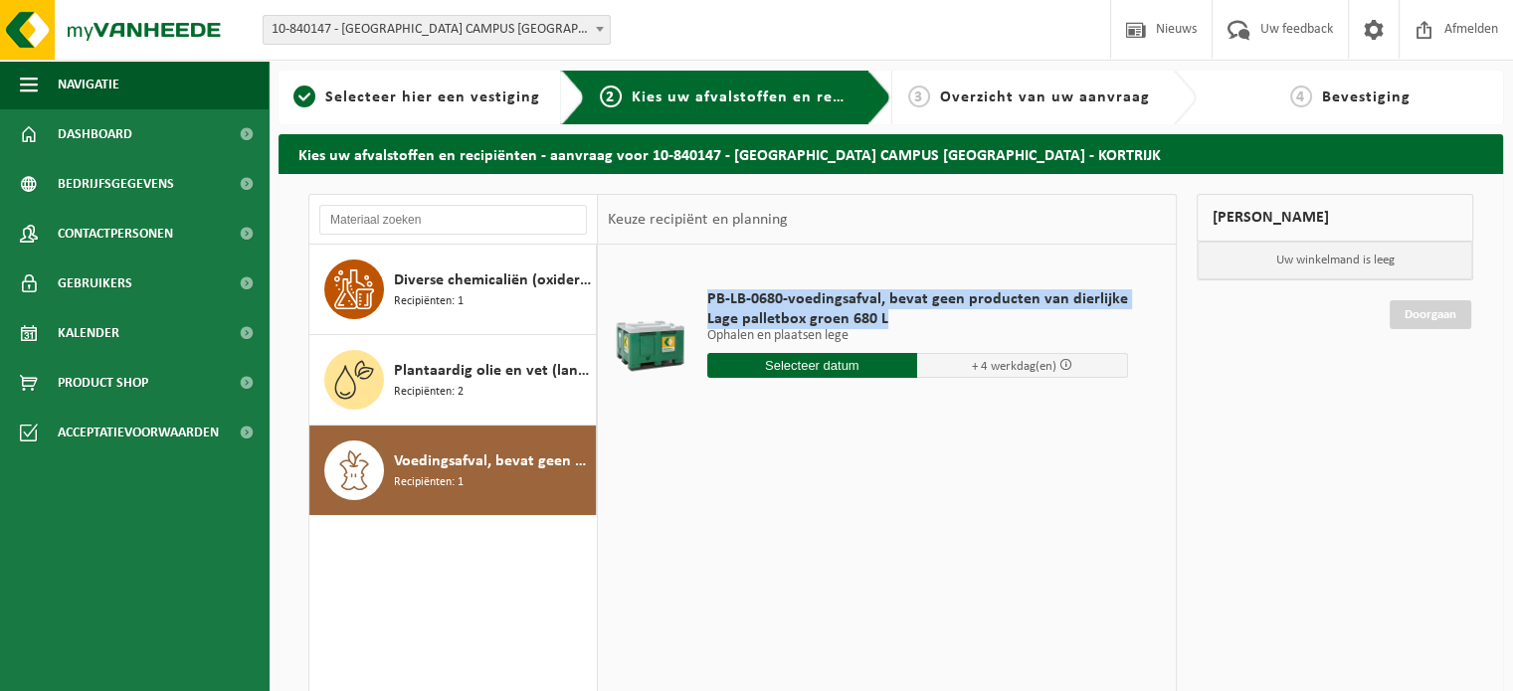
drag, startPoint x: 704, startPoint y: 293, endPoint x: 900, endPoint y: 325, distance: 198.5
click at [900, 325] on div "PB-LB-0680-voedingsafval, bevat geen producten van dierlijke Lage palletbox gro…" at bounding box center [917, 339] width 441 height 138
copy div "PB-LB-0680-voedingsafval, bevat geen producten van dierlijke Lage palletbox gro…"
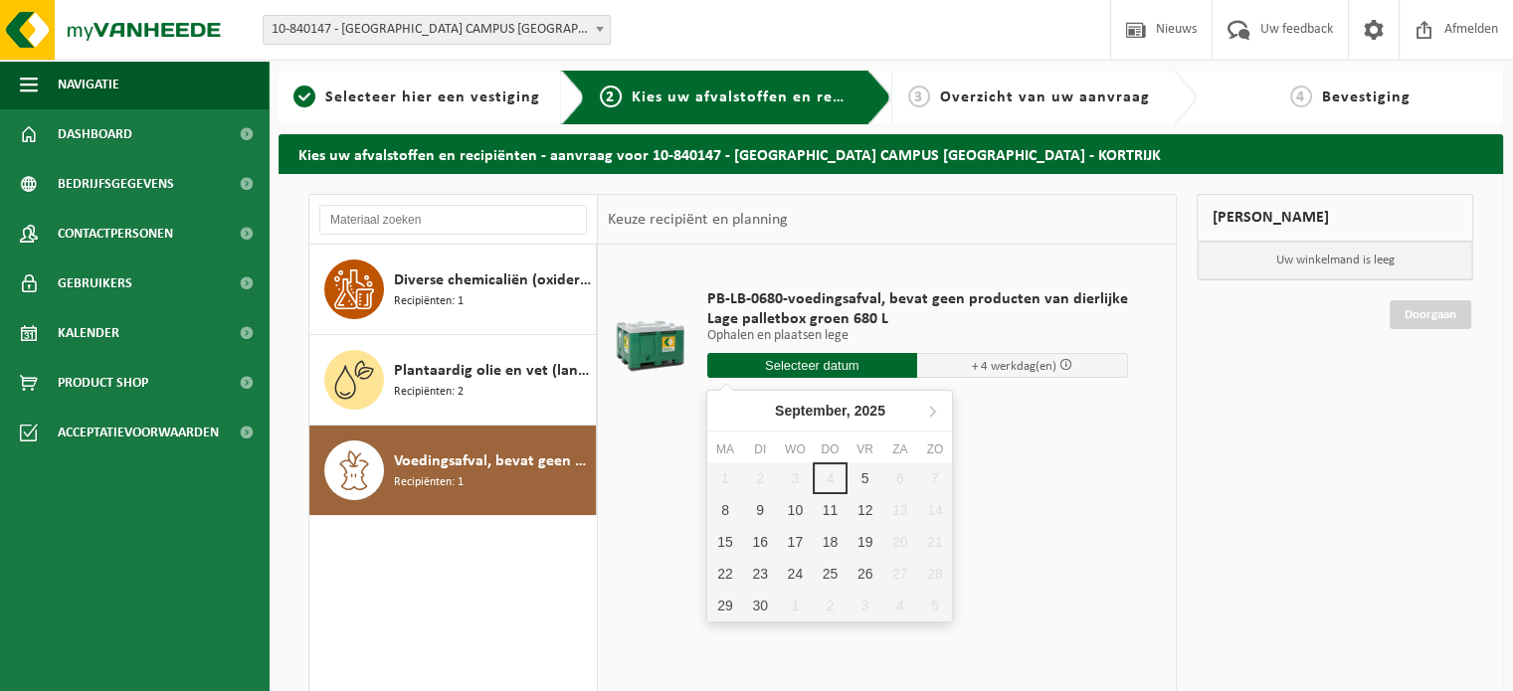
click at [813, 365] on input "text" at bounding box center [812, 365] width 211 height 25
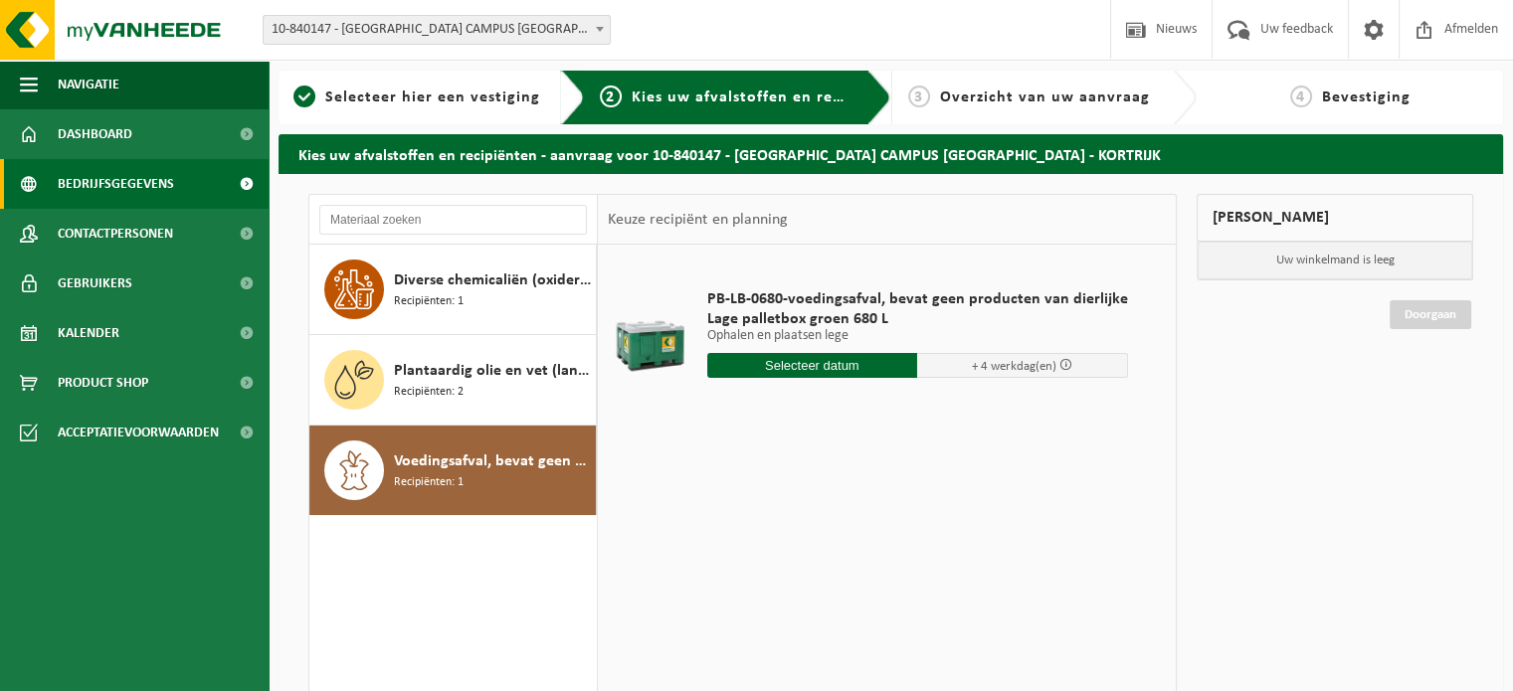
click at [126, 183] on span "Bedrijfsgegevens" at bounding box center [116, 184] width 116 height 50
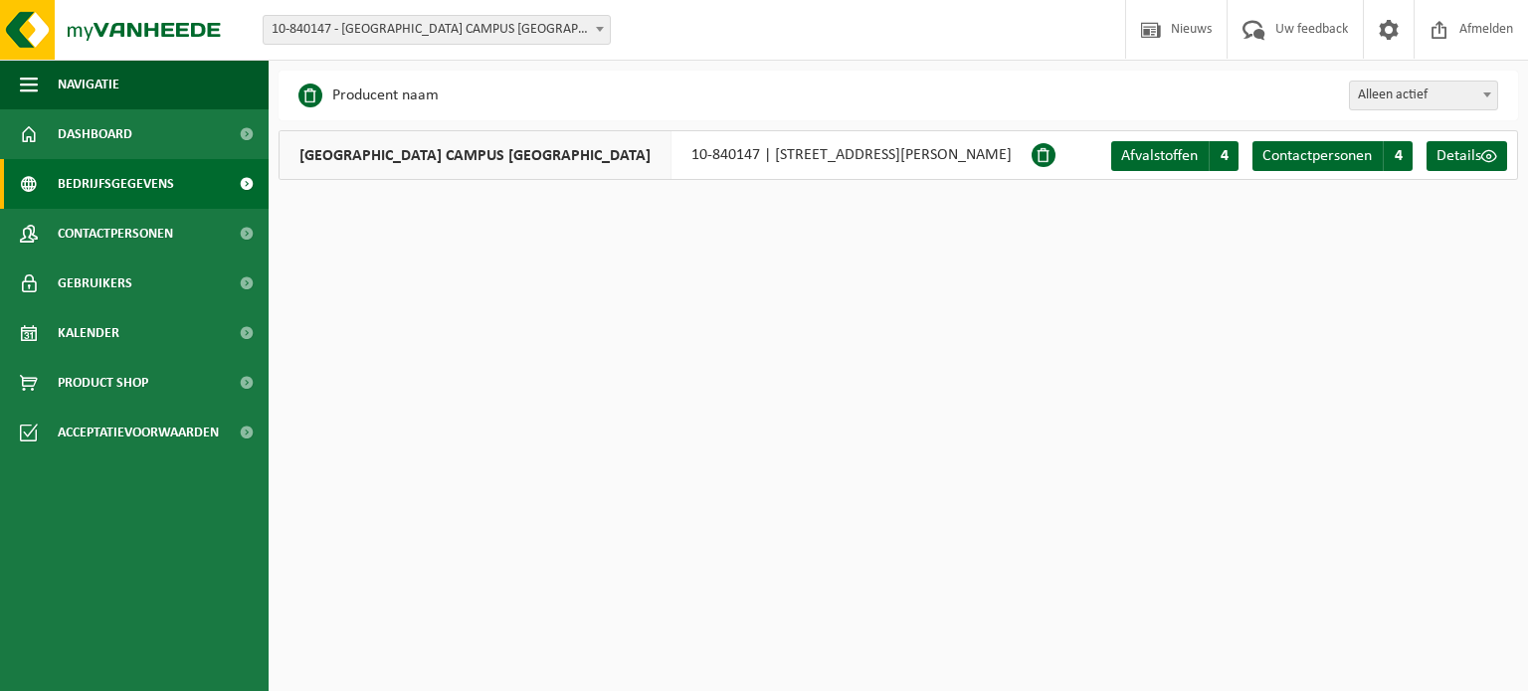
drag, startPoint x: 596, startPoint y: 156, endPoint x: 998, endPoint y: 158, distance: 401.8
click at [998, 158] on div "[GEOGRAPHIC_DATA] 10-840147 | [STREET_ADDRESS][PERSON_NAME]" at bounding box center [654, 155] width 753 height 50
copy div "10-840147 | [STREET_ADDRESS][PERSON_NAME]"
click at [1342, 151] on span "Contactpersonen" at bounding box center [1316, 156] width 109 height 16
